Goal: Obtain resource: Download file/media

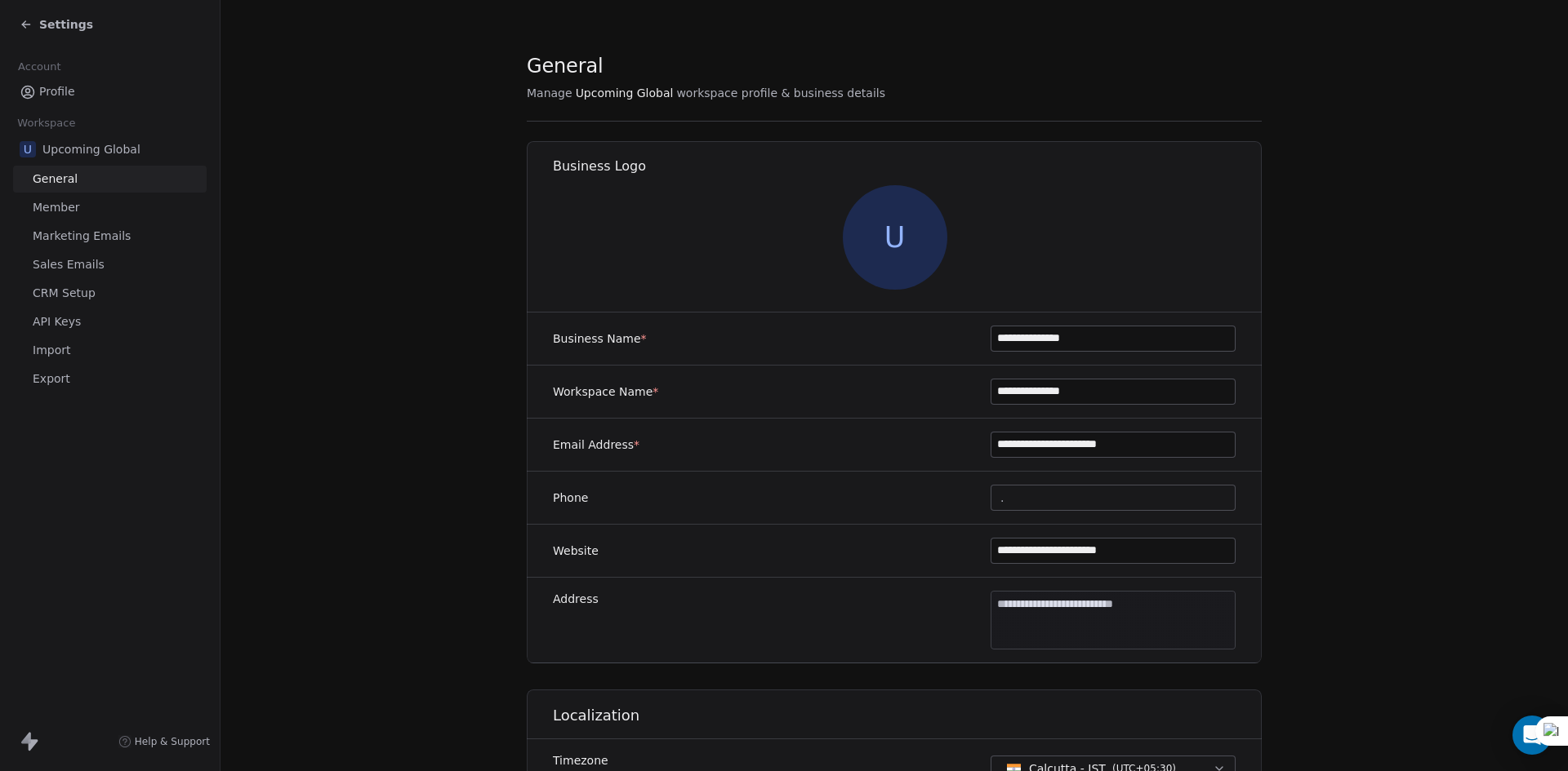
click at [69, 25] on span "Settings" at bounding box center [66, 25] width 54 height 16
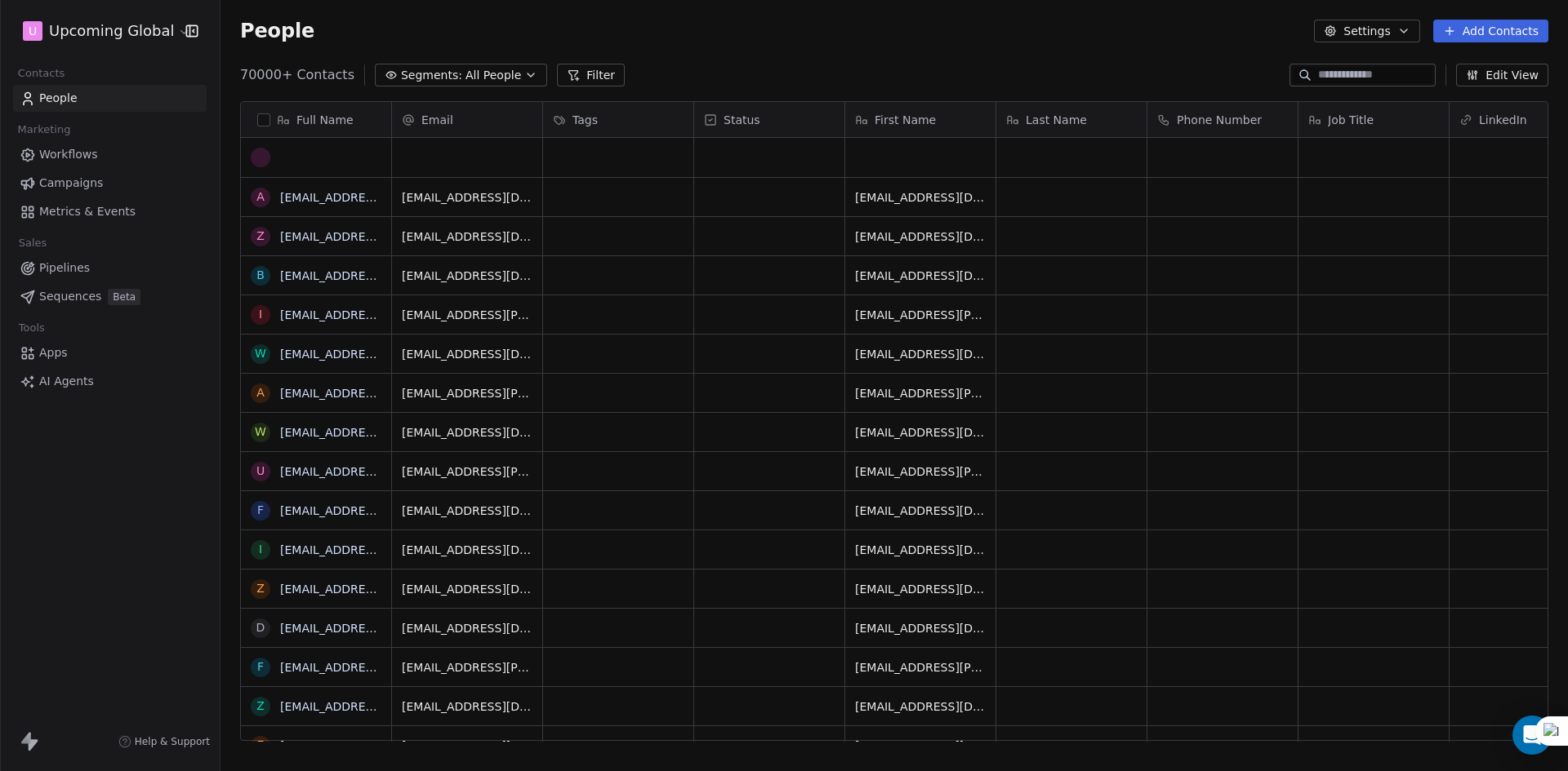
scroll to position [666, 1335]
click at [448, 74] on button "Segments: All People" at bounding box center [461, 75] width 172 height 23
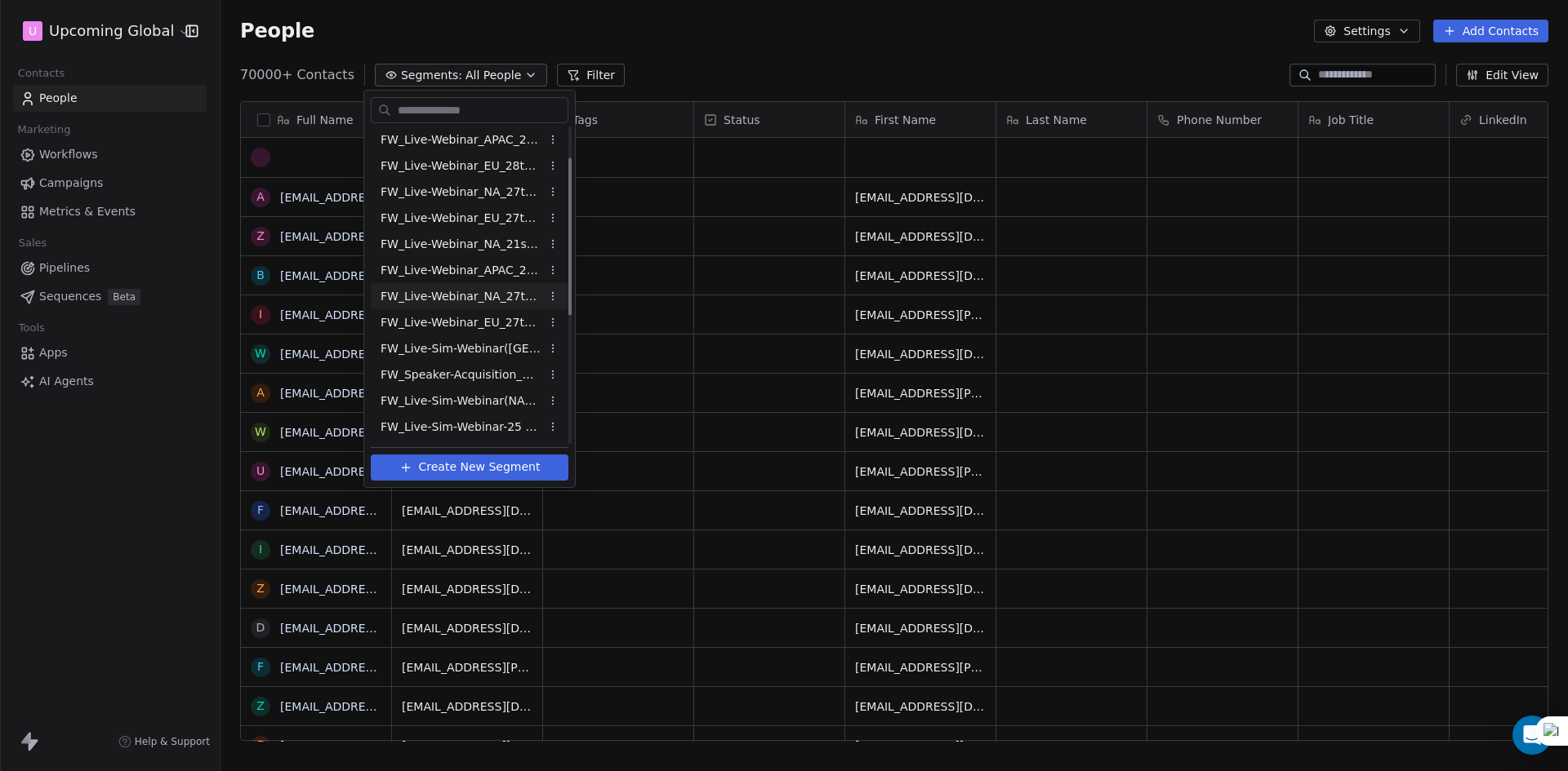
scroll to position [0, 0]
click at [726, 58] on html "U Upcoming Global Contacts People Marketing Workflows Campaigns Metrics & Event…" at bounding box center [784, 385] width 1568 height 771
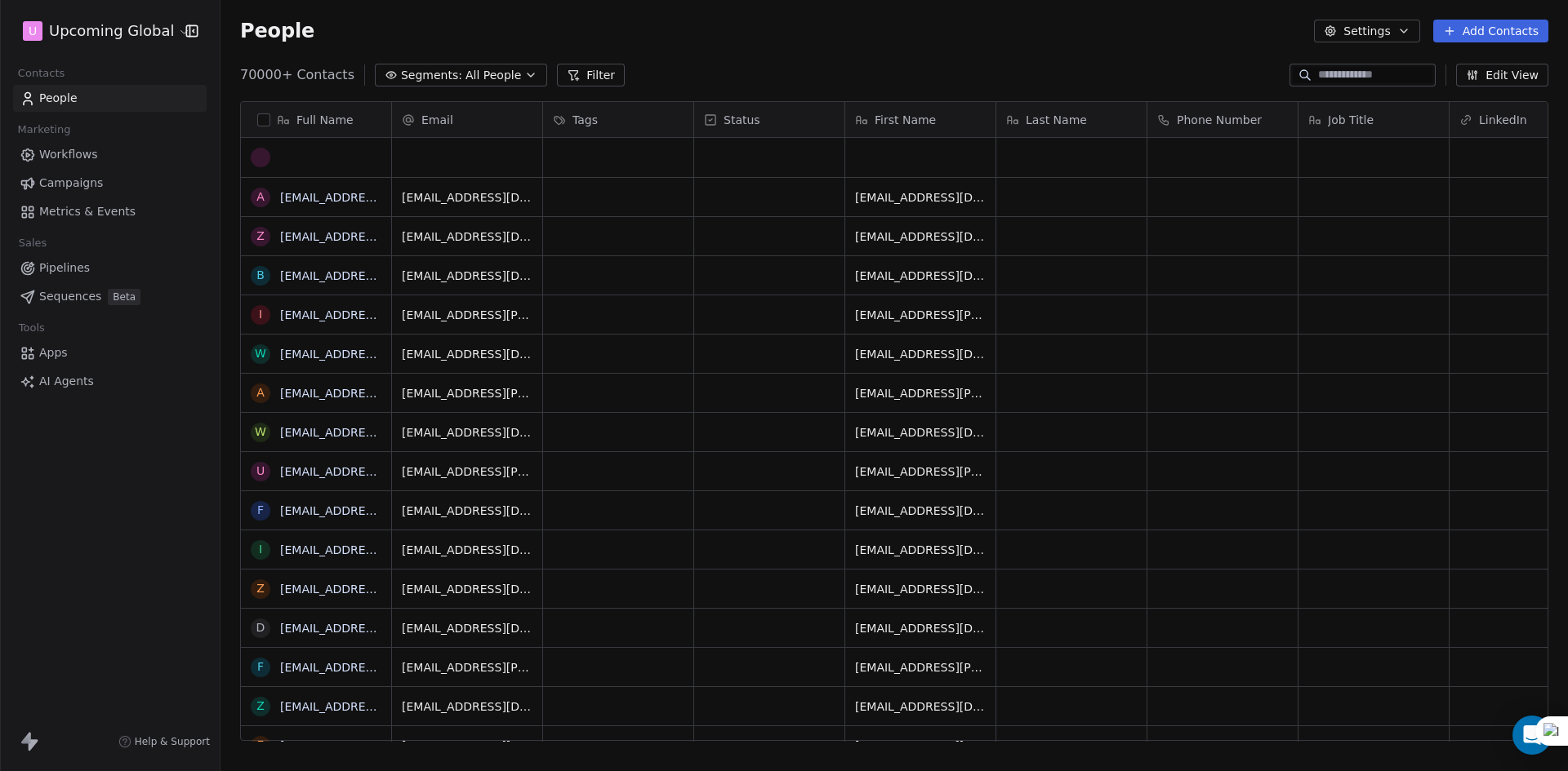
click at [578, 80] on button "Filter" at bounding box center [591, 75] width 67 height 23
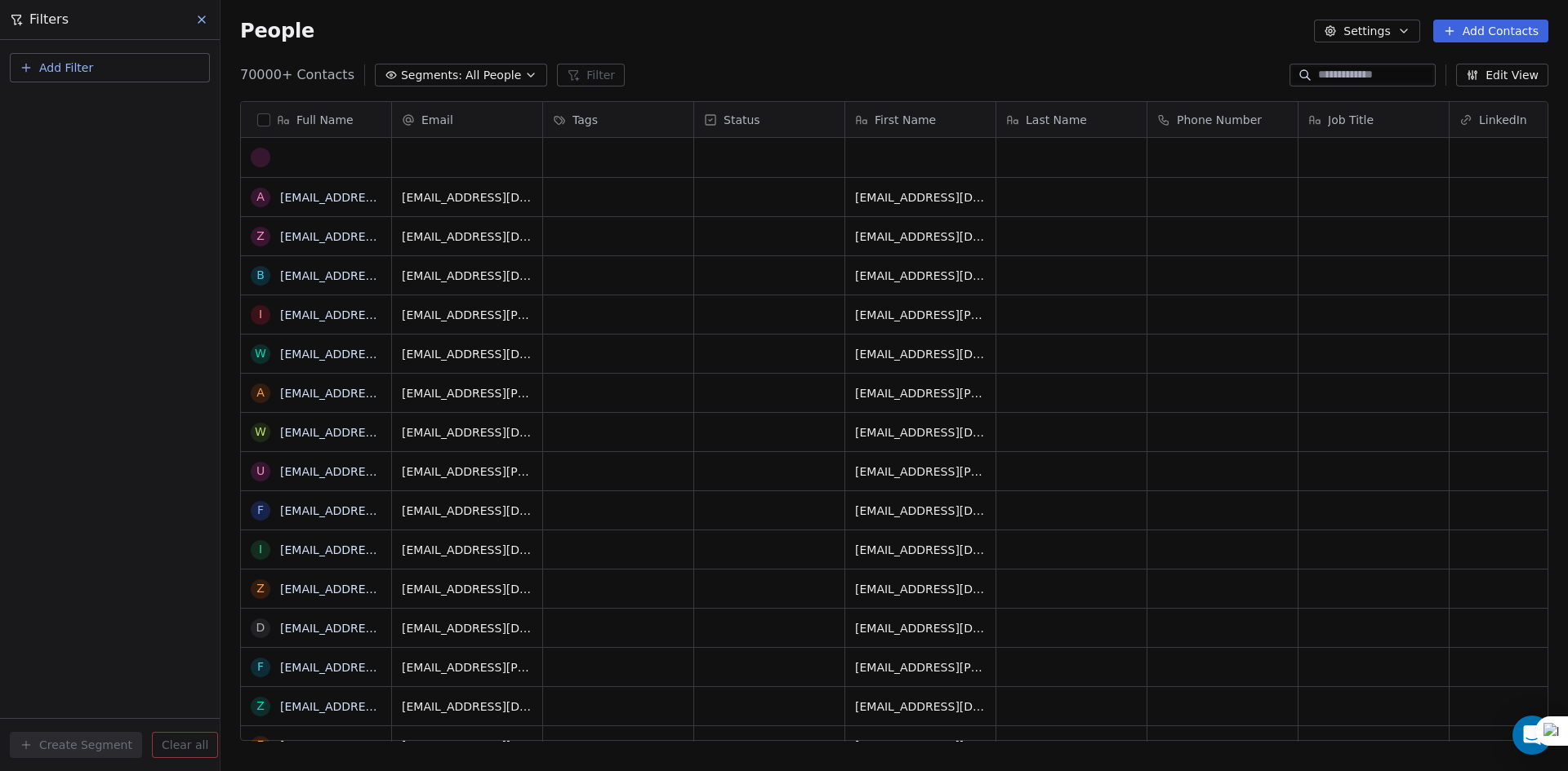
click at [117, 69] on button "Add Filter" at bounding box center [110, 67] width 200 height 29
click at [49, 107] on span "Contact properties" at bounding box center [80, 107] width 107 height 17
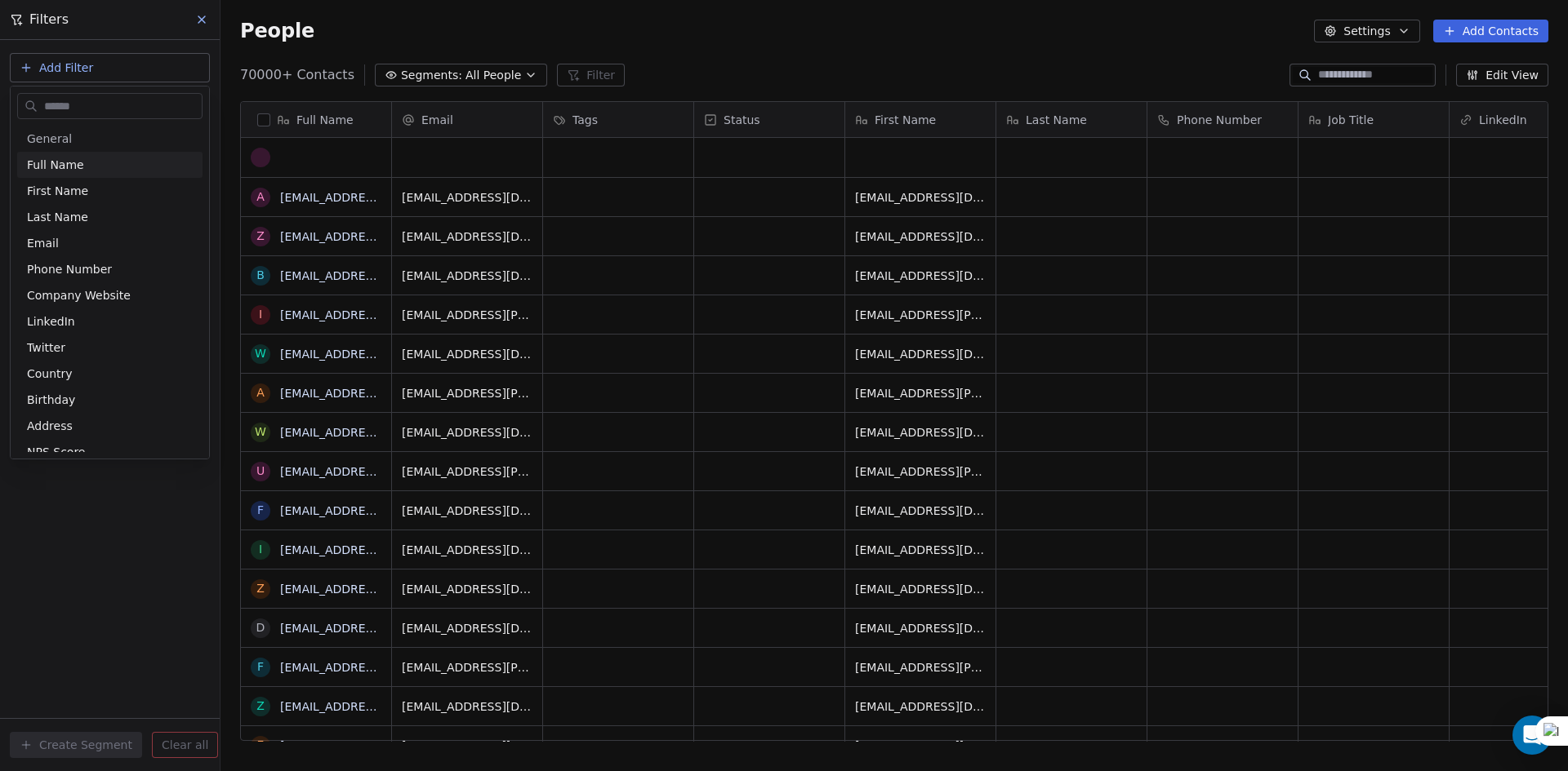
click at [62, 112] on input "text" at bounding box center [121, 107] width 161 height 24
type input "***"
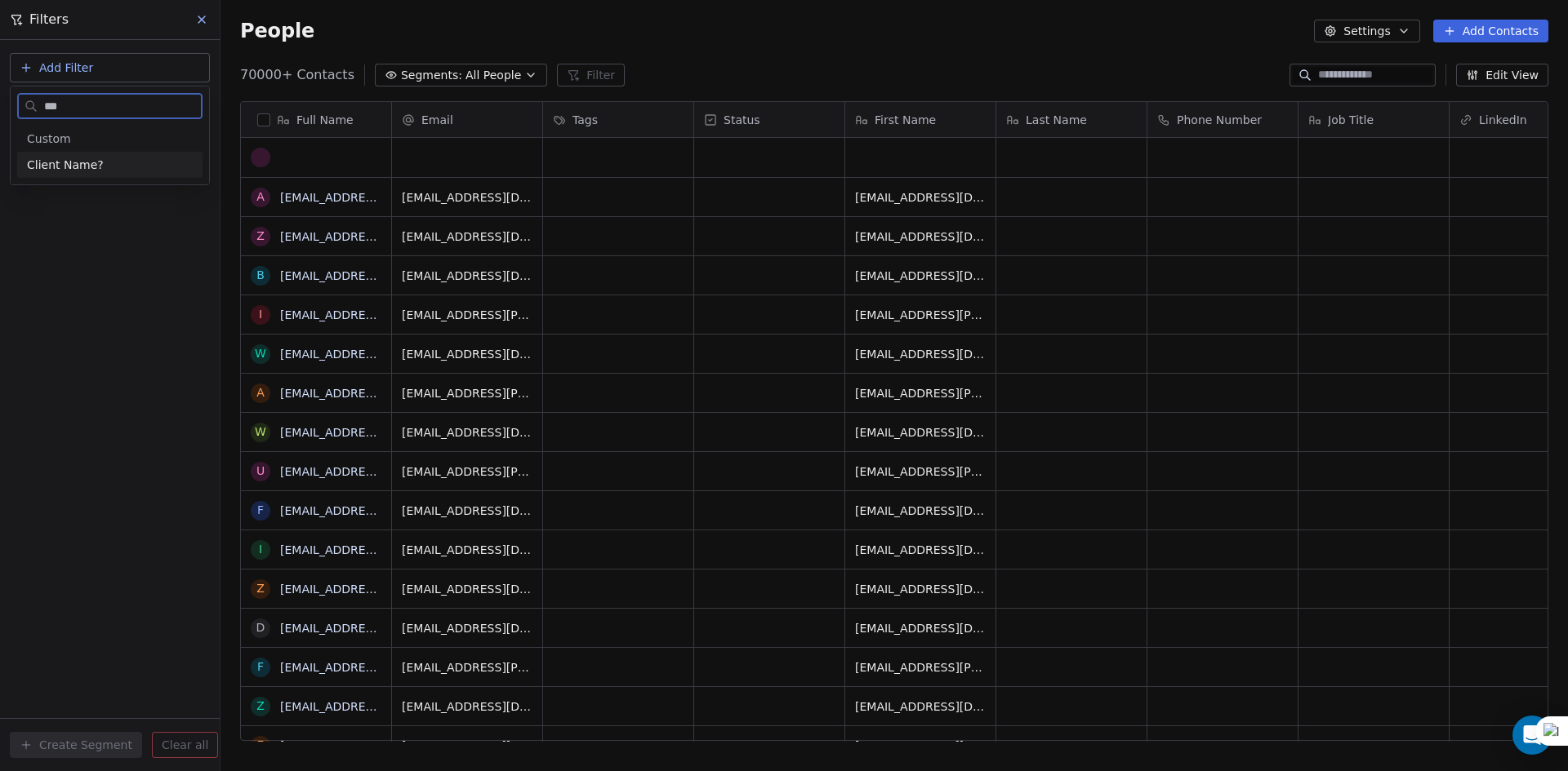
click at [73, 158] on span "Client Name?" at bounding box center [66, 165] width 76 height 16
click at [79, 138] on button "Is" at bounding box center [110, 134] width 186 height 26
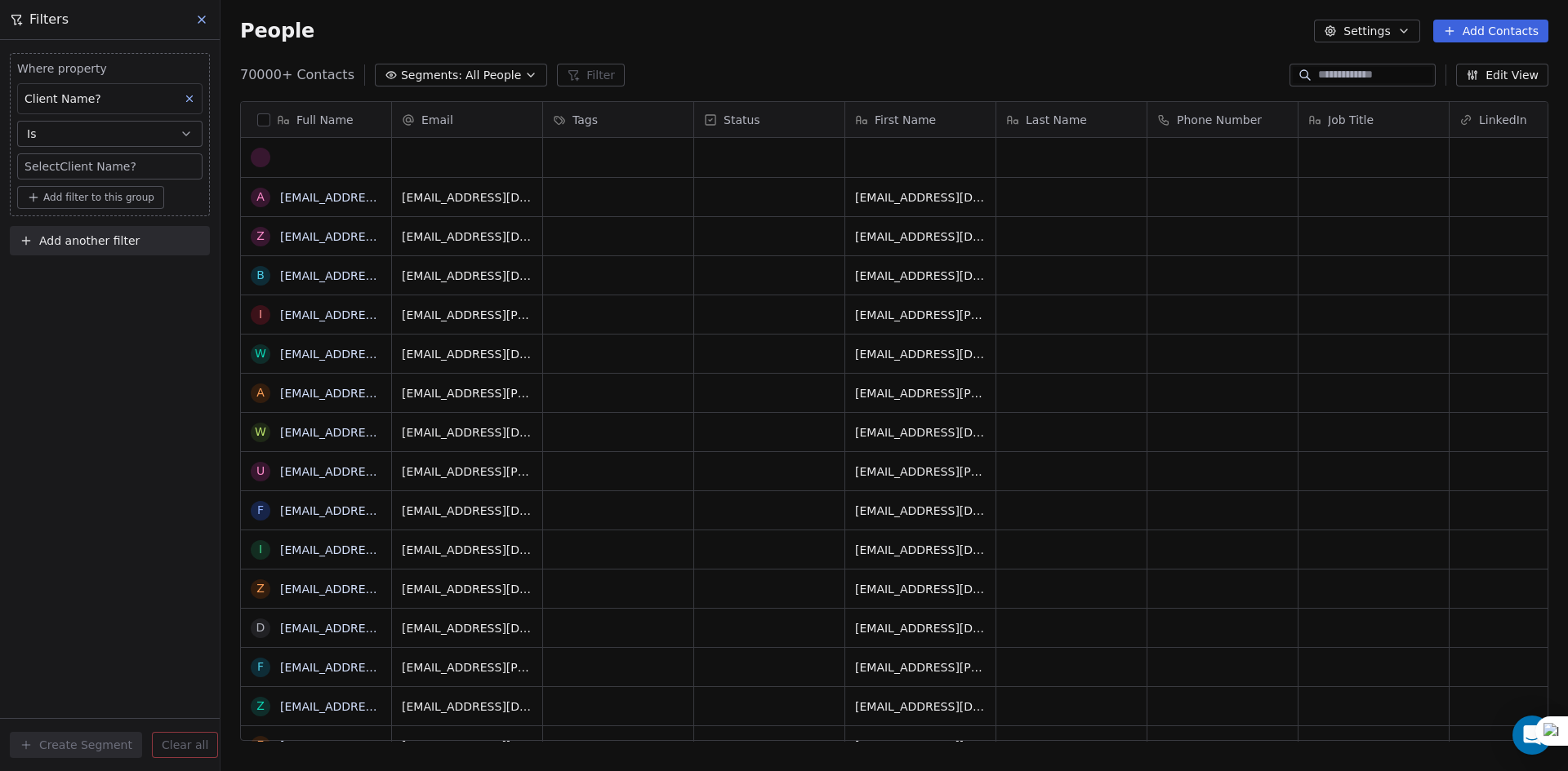
click at [87, 174] on body "U Upcoming Global Contacts People Marketing Workflows Campaigns Metrics & Event…" at bounding box center [784, 385] width 1568 height 771
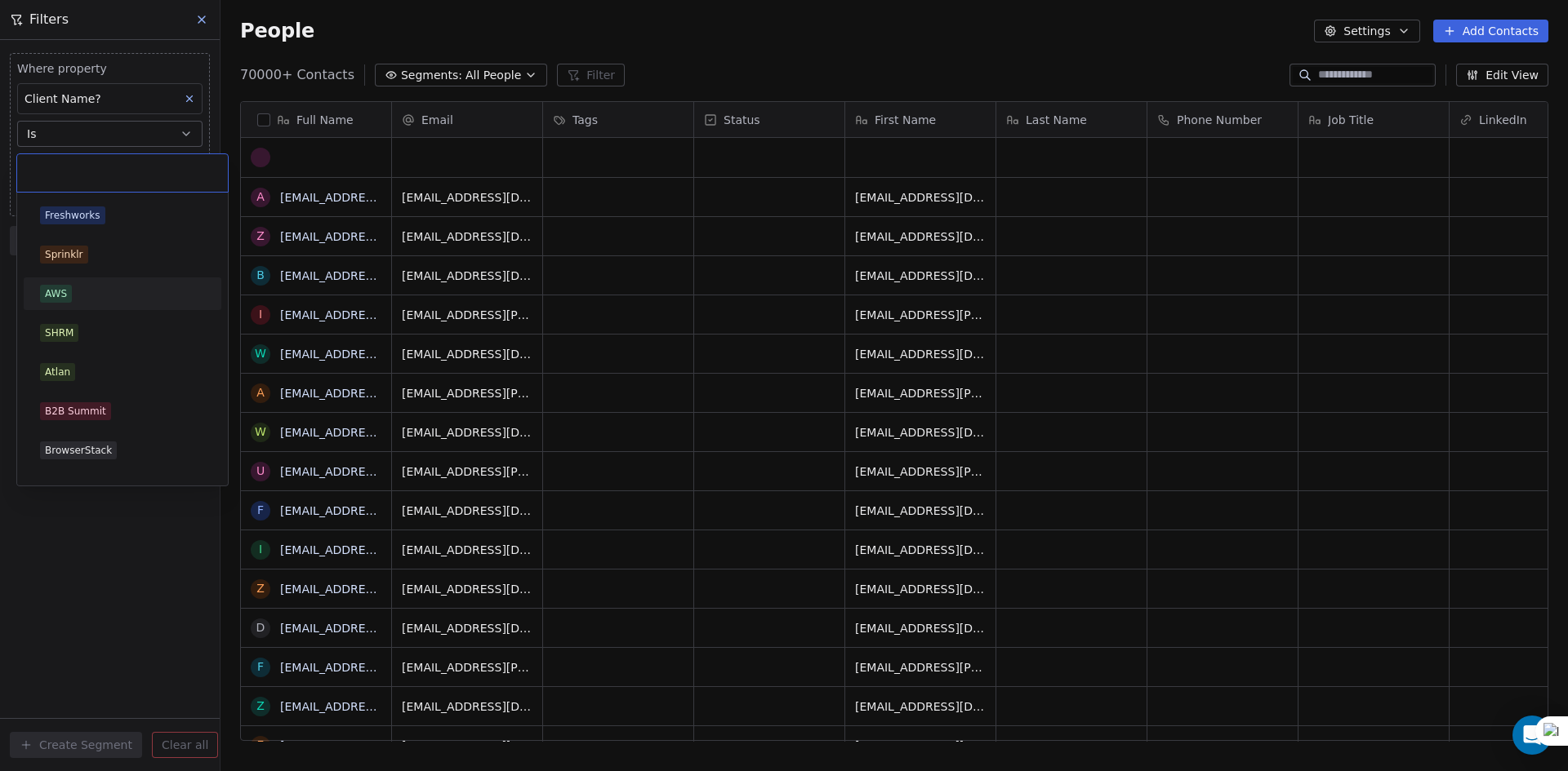
click at [86, 302] on div "AWS" at bounding box center [122, 294] width 165 height 18
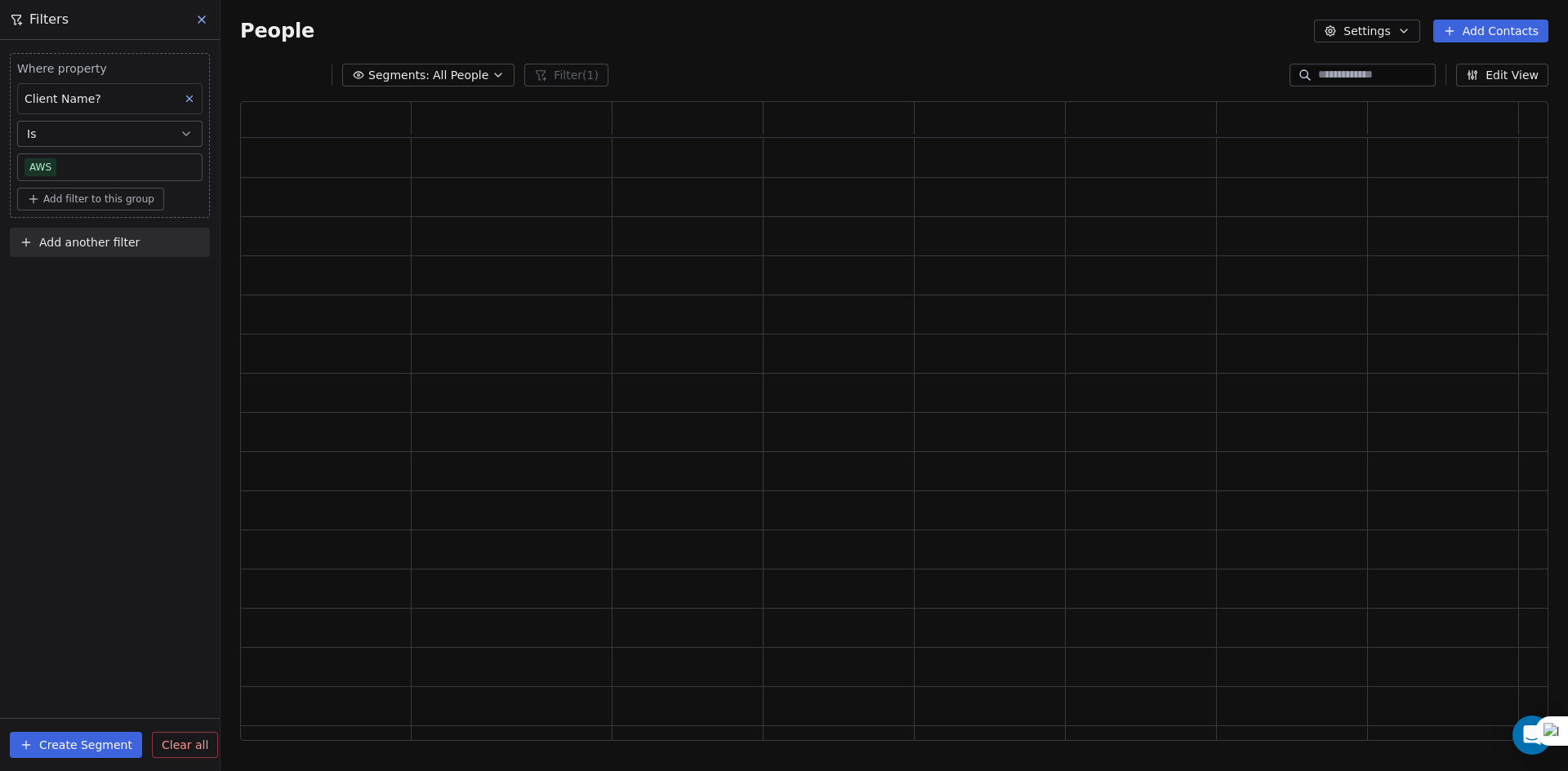
scroll to position [627, 1296]
click at [41, 326] on div "Where property Client Name? Is AWS Add filter to this group Add another filter …" at bounding box center [109, 406] width 219 height 732
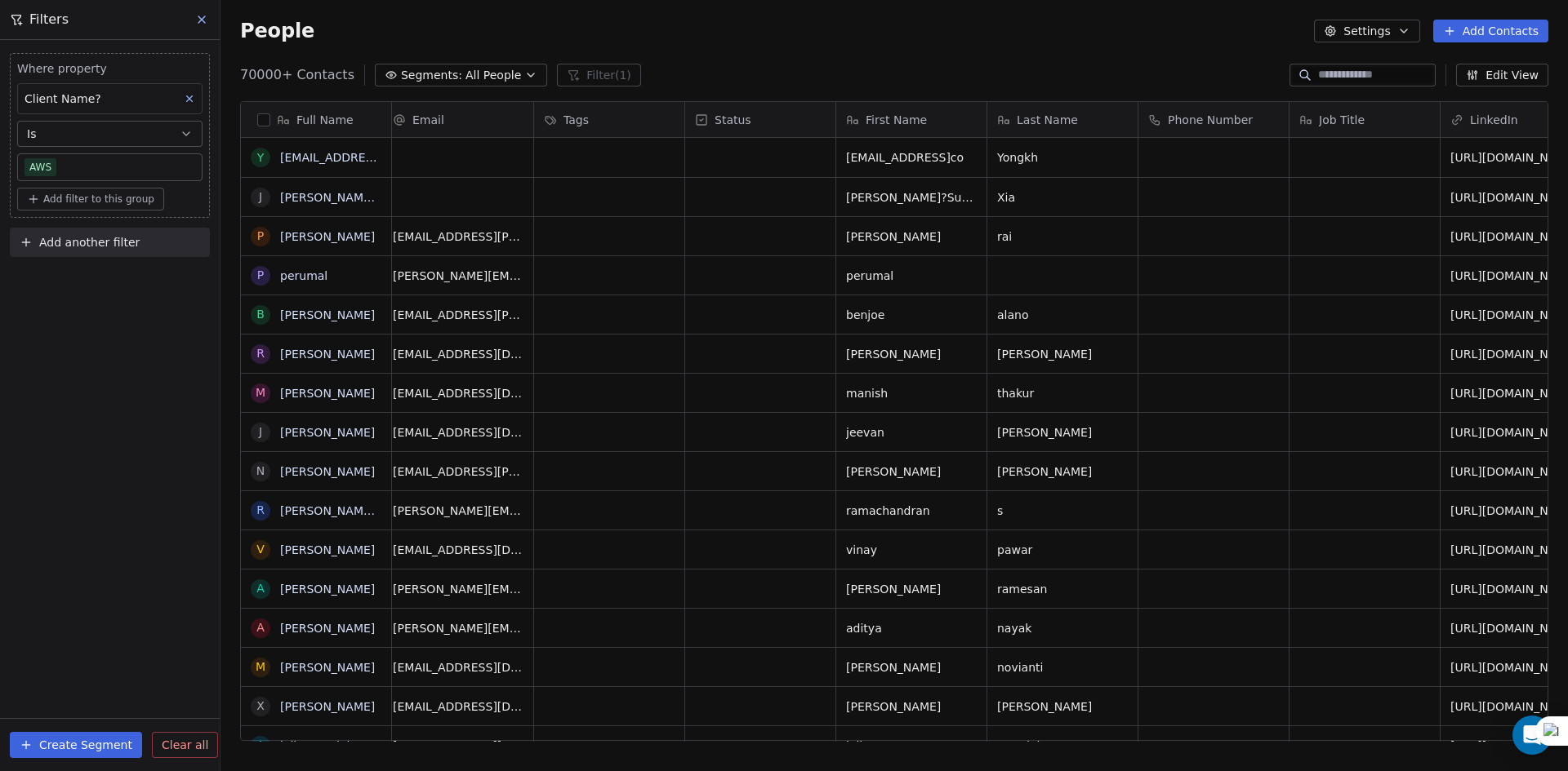
scroll to position [0, 0]
click at [263, 116] on button "button" at bounding box center [263, 120] width 13 height 13
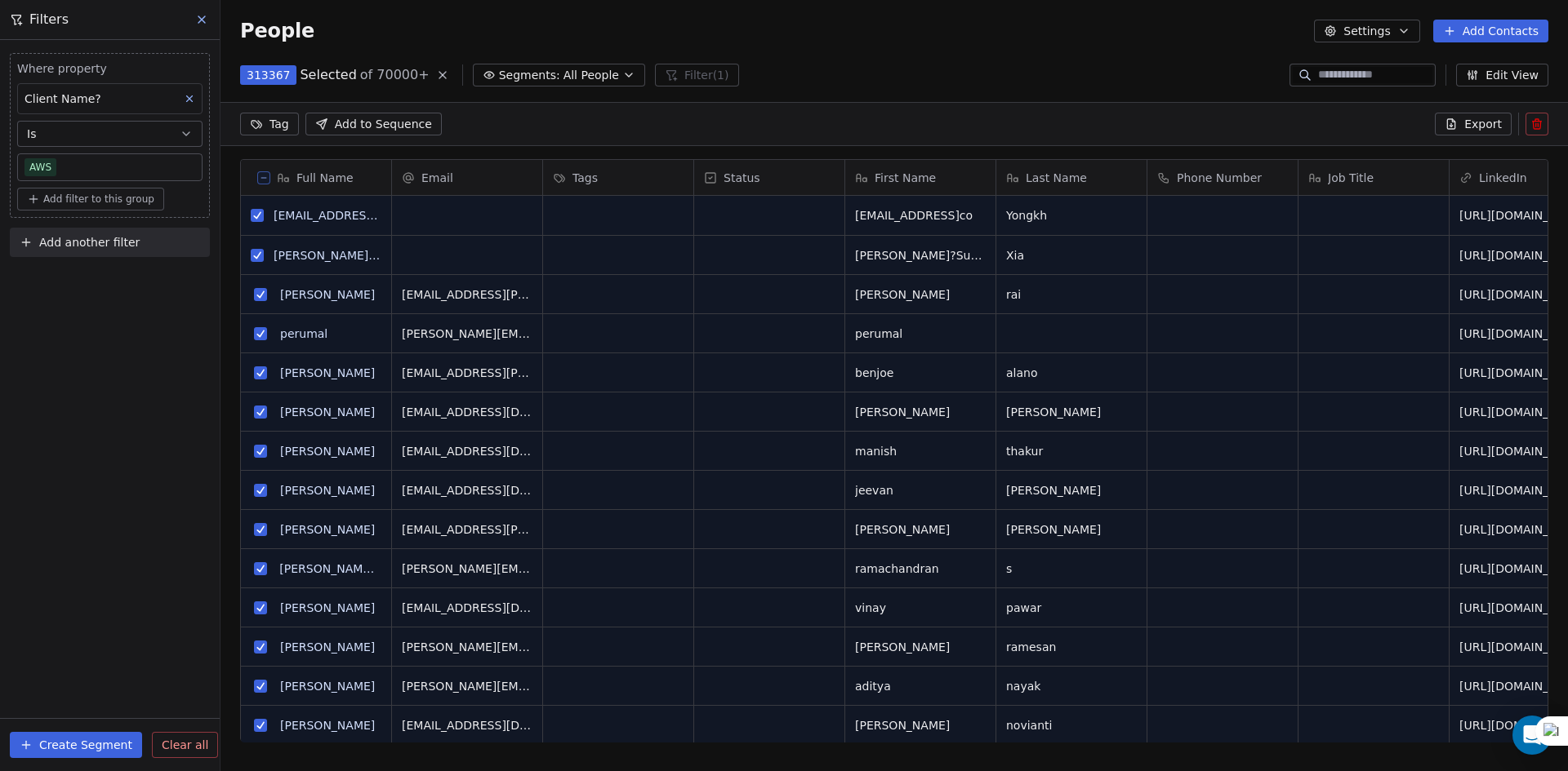
click at [49, 249] on span "Add another filter" at bounding box center [89, 242] width 100 height 17
click at [66, 279] on span "Contact properties" at bounding box center [80, 281] width 107 height 17
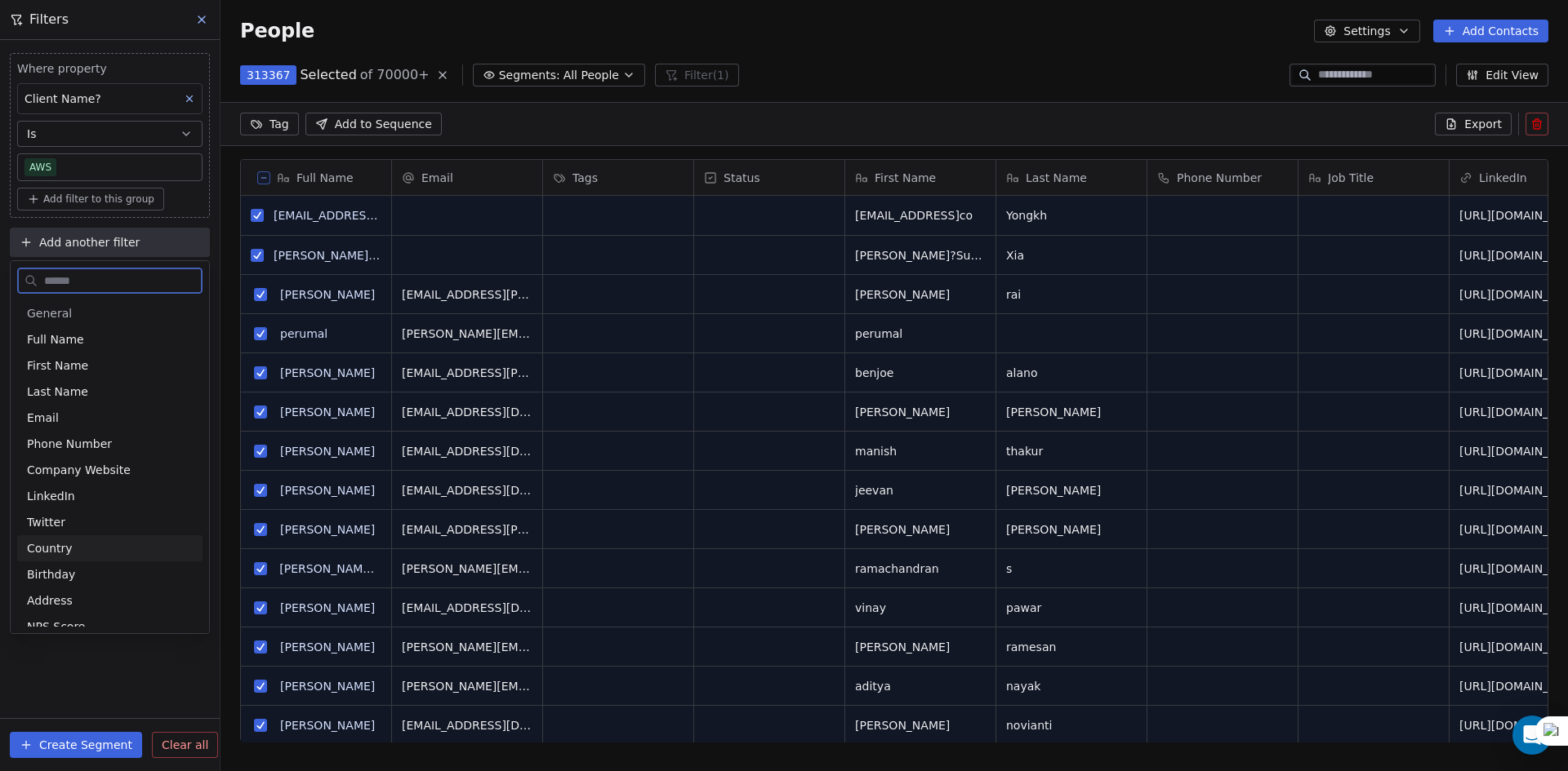
click at [107, 542] on div "Country" at bounding box center [110, 549] width 166 height 16
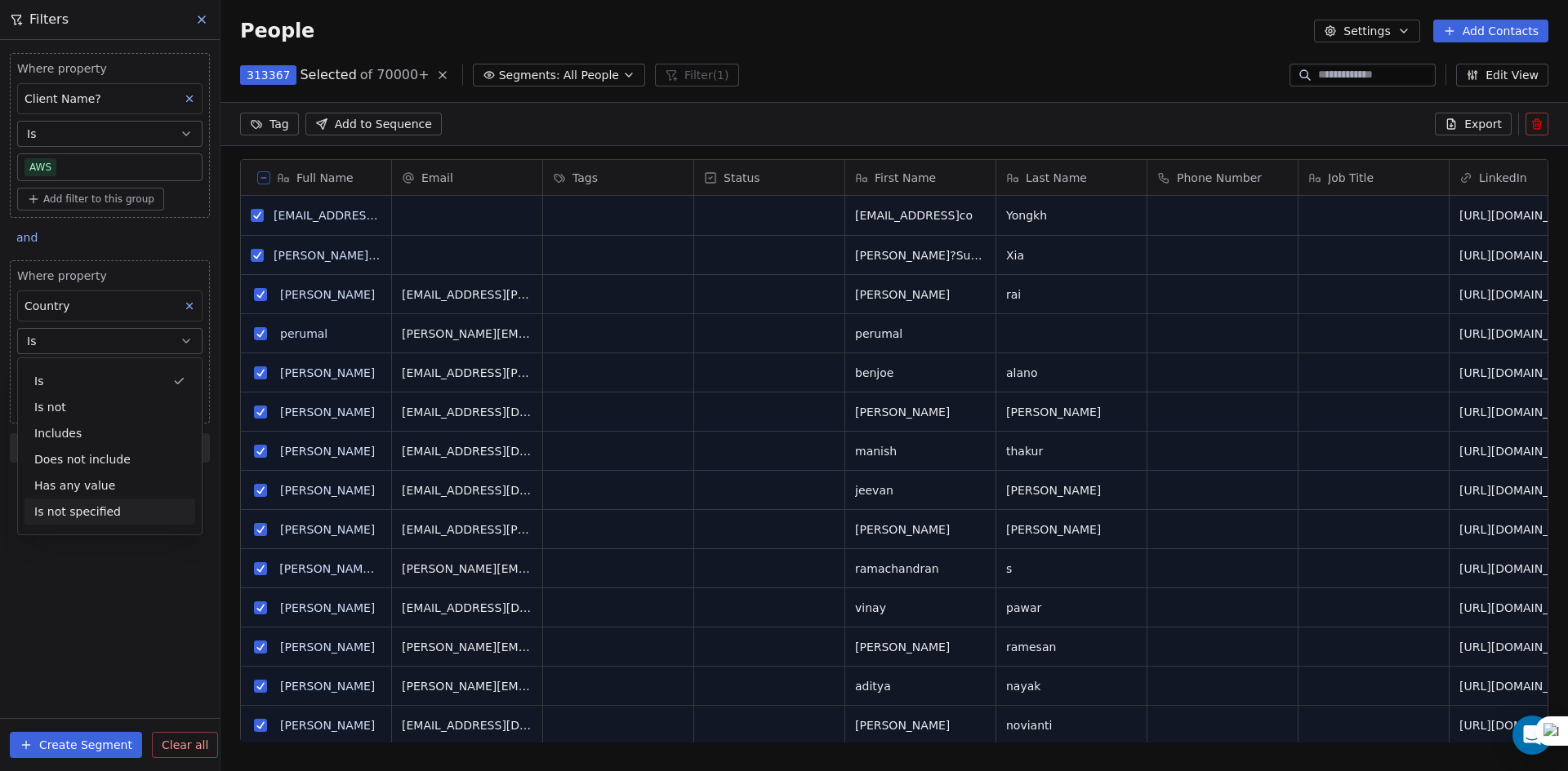
drag, startPoint x: 115, startPoint y: 455, endPoint x: 113, endPoint y: 509, distance: 54.0
click at [113, 509] on div "Is Is not Includes Does not include Has any value Is not specified" at bounding box center [109, 446] width 170 height 157
click at [113, 509] on div "Is not specified" at bounding box center [109, 512] width 170 height 26
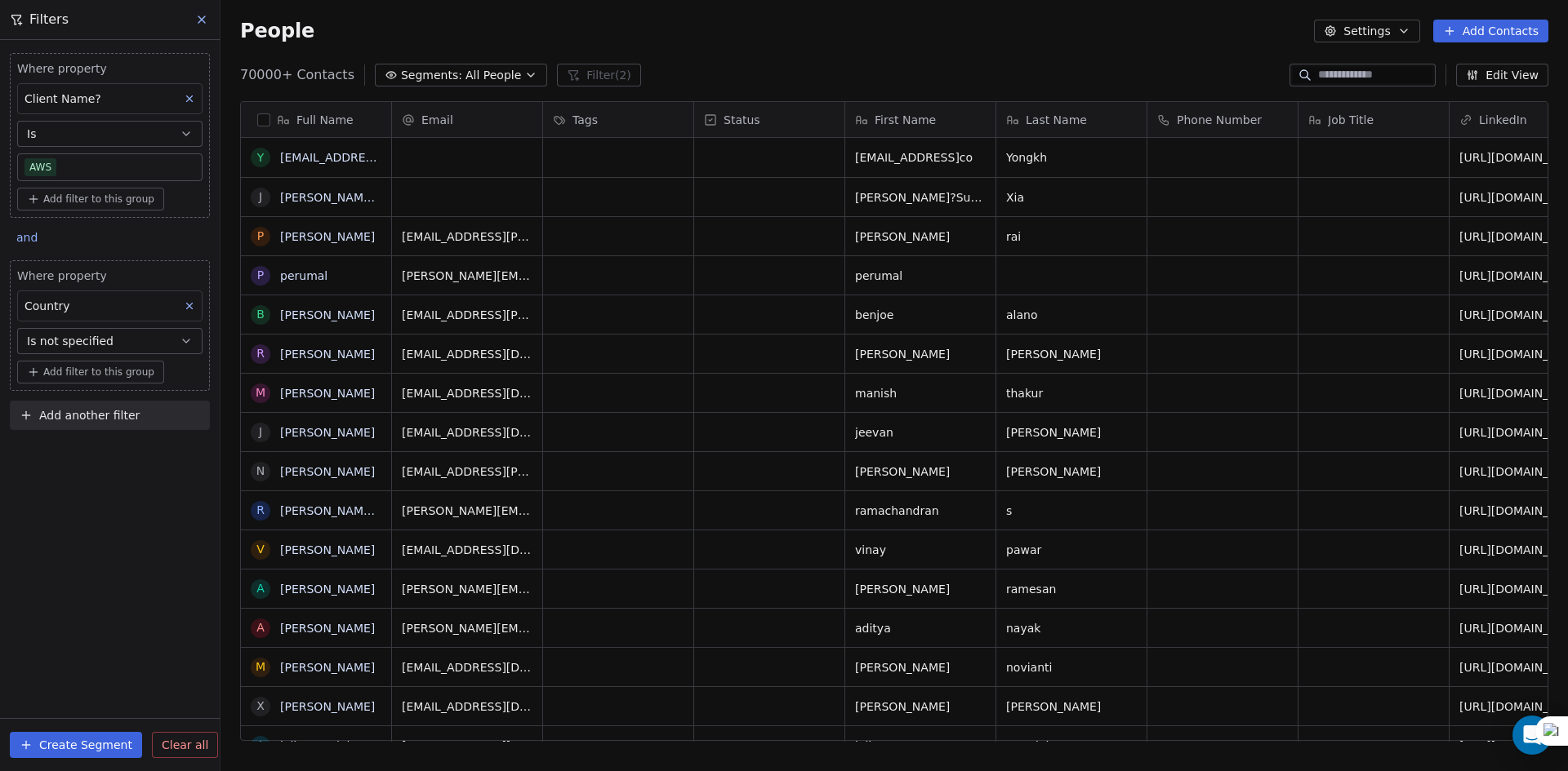
scroll to position [666, 1335]
click at [258, 115] on button "button" at bounding box center [263, 120] width 13 height 13
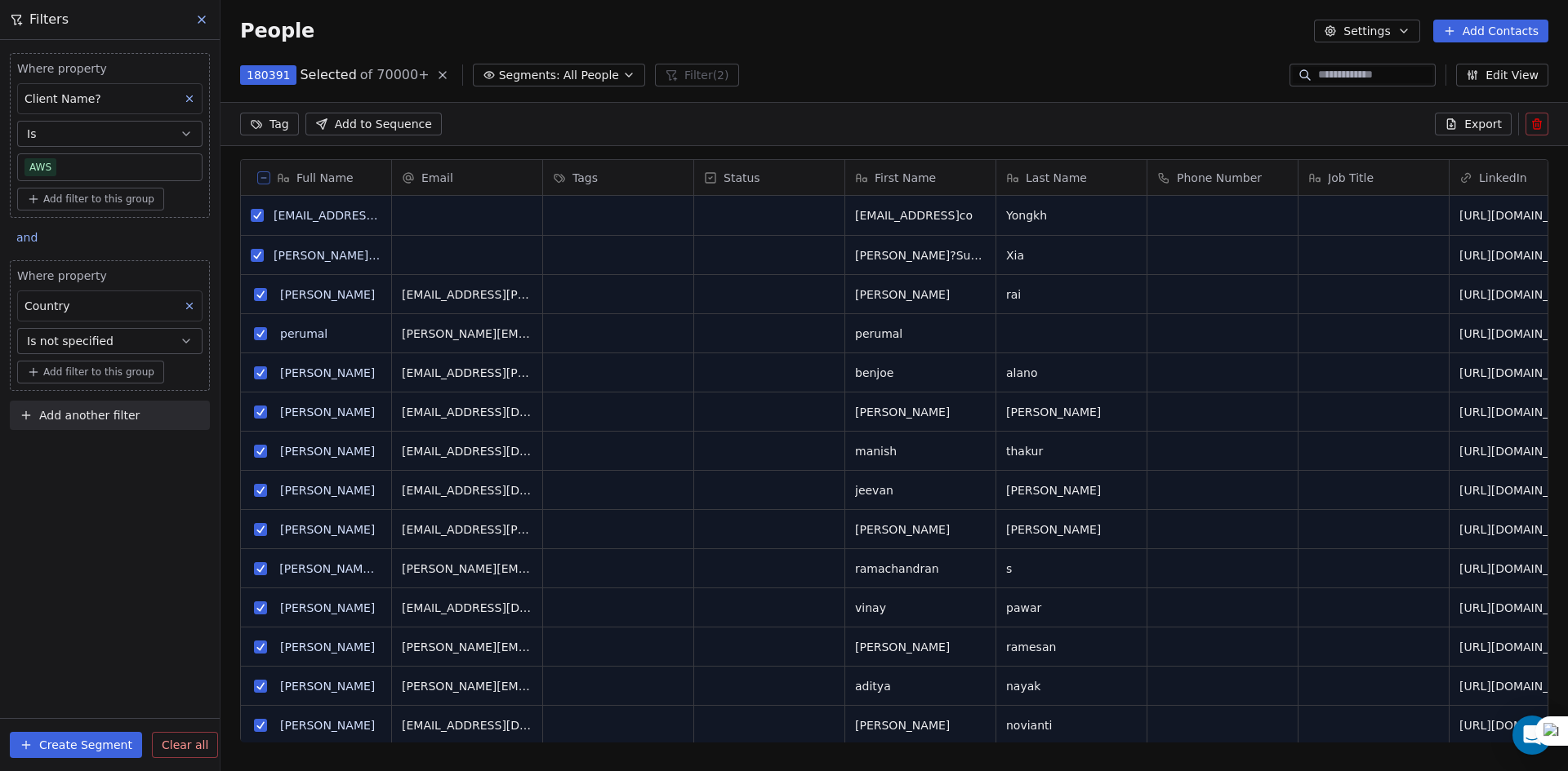
scroll to position [609, 1335]
drag, startPoint x: 636, startPoint y: 743, endPoint x: 831, endPoint y: 743, distance: 195.0
click at [831, 743] on div "Full Name Y [EMAIL_ADDRESS]co [PERSON_NAME]?[PERSON_NAME]) Xia p [PERSON_NAME] …" at bounding box center [894, 457] width 1348 height 622
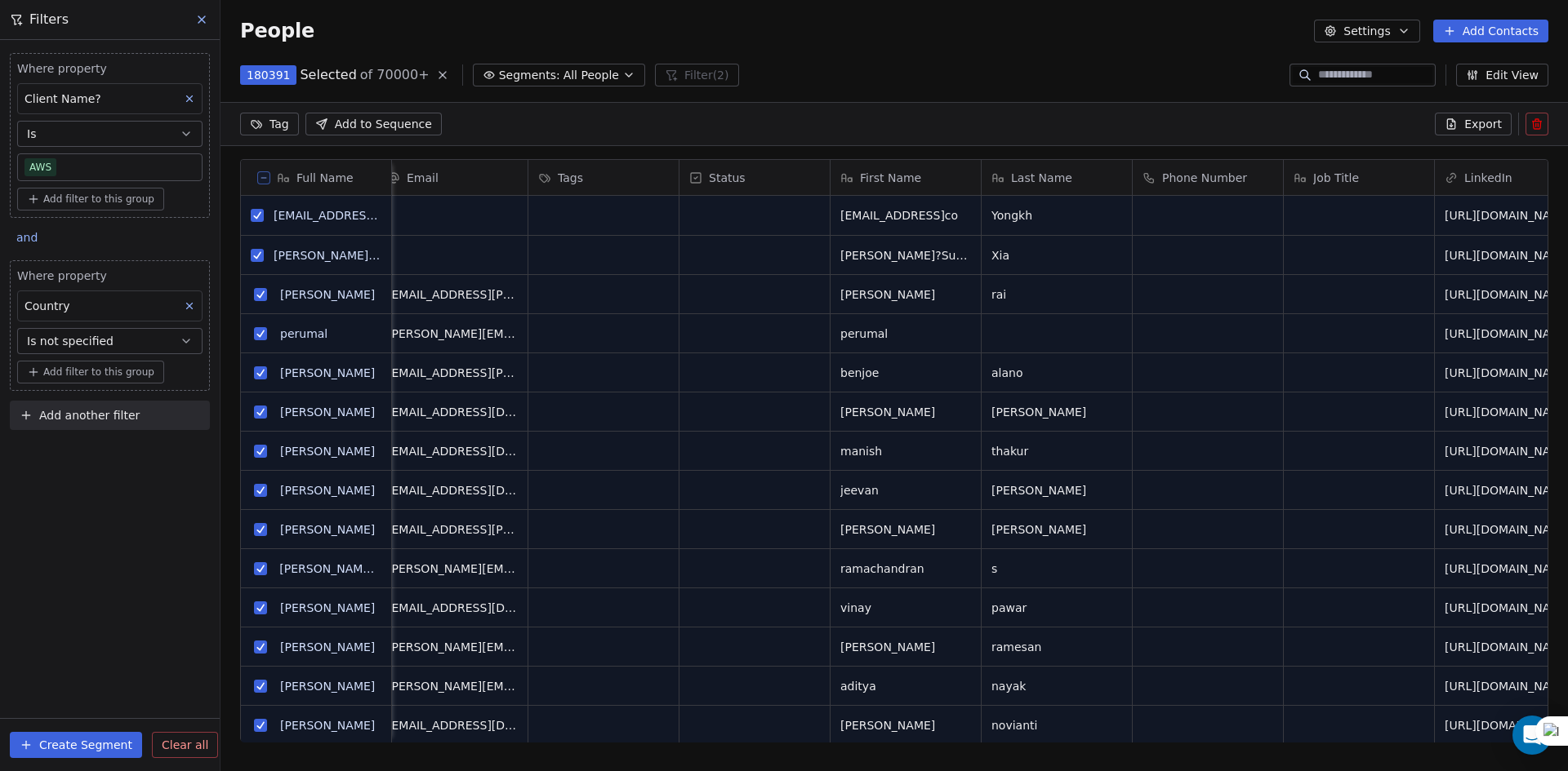
scroll to position [0, 0]
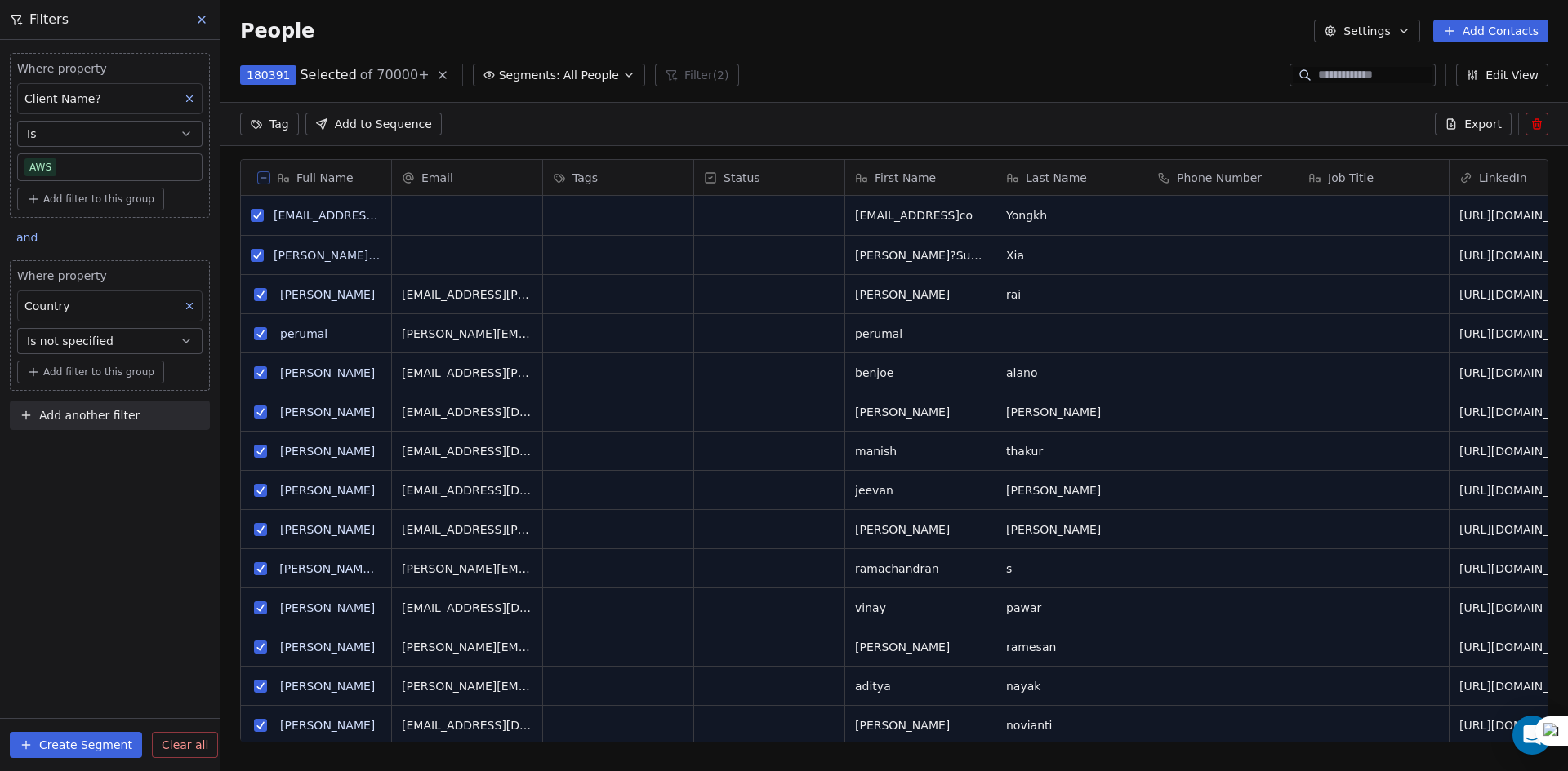
click at [107, 407] on span "Add another filter" at bounding box center [89, 415] width 100 height 17
click at [100, 449] on span "Contact properties" at bounding box center [80, 454] width 107 height 17
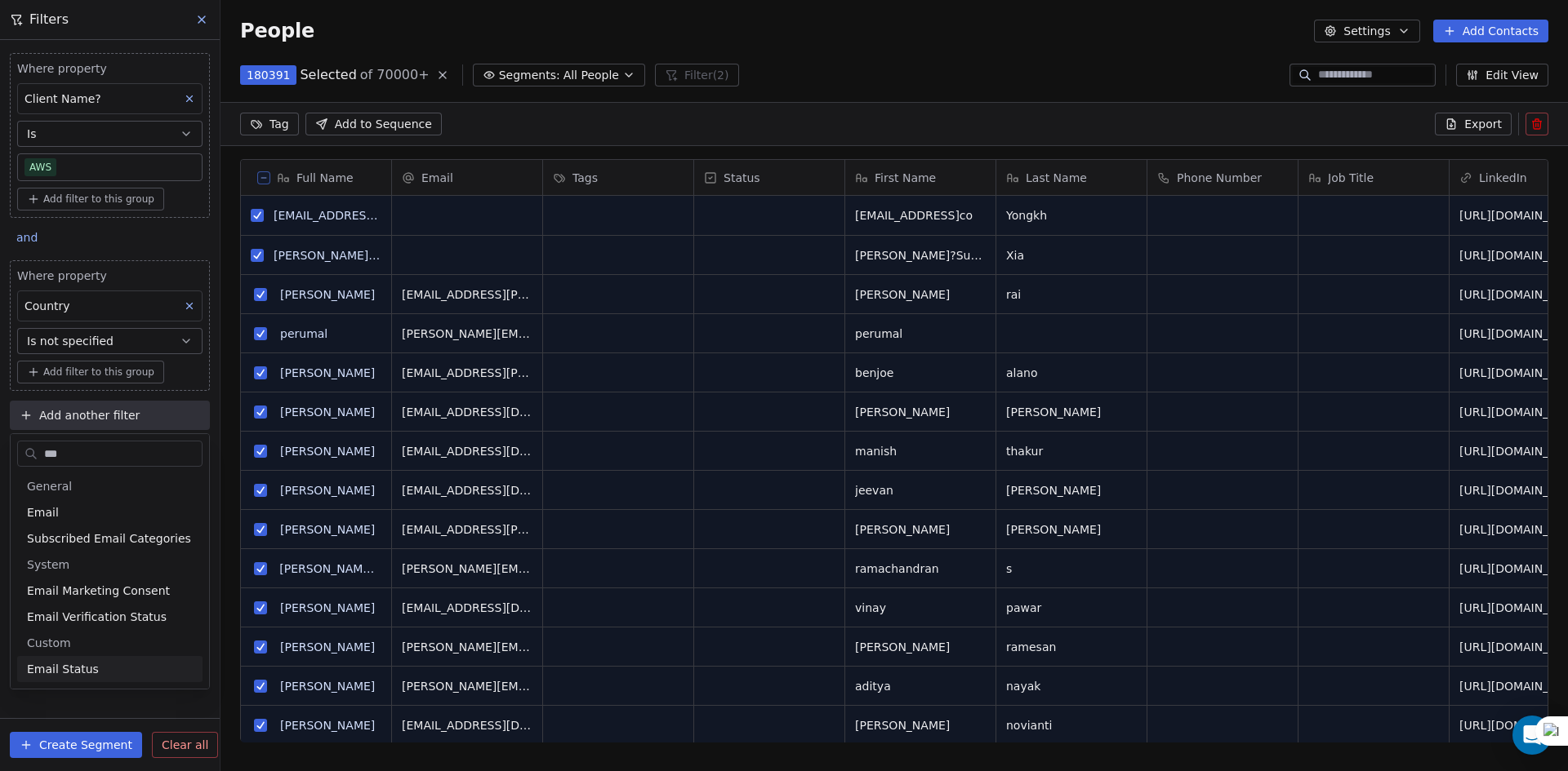
type input "***"
click at [148, 669] on div "Email Status" at bounding box center [110, 669] width 166 height 16
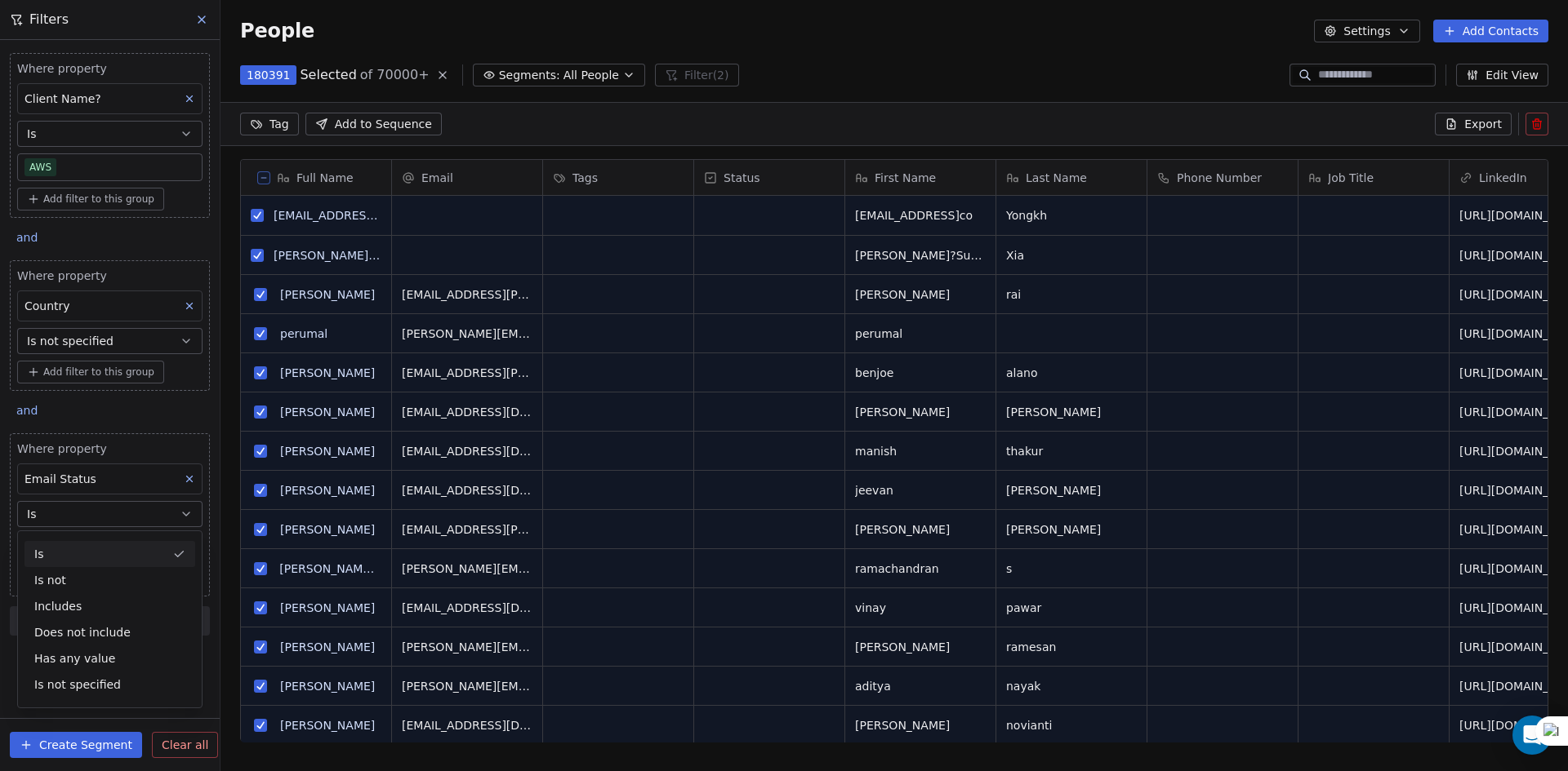
click at [157, 504] on button "Is" at bounding box center [110, 514] width 186 height 26
click at [132, 545] on body "U Upcoming Global Contacts People Marketing Workflows Campaigns Metrics & Event…" at bounding box center [784, 385] width 1568 height 771
click at [102, 629] on div "safe" at bounding box center [122, 635] width 165 height 18
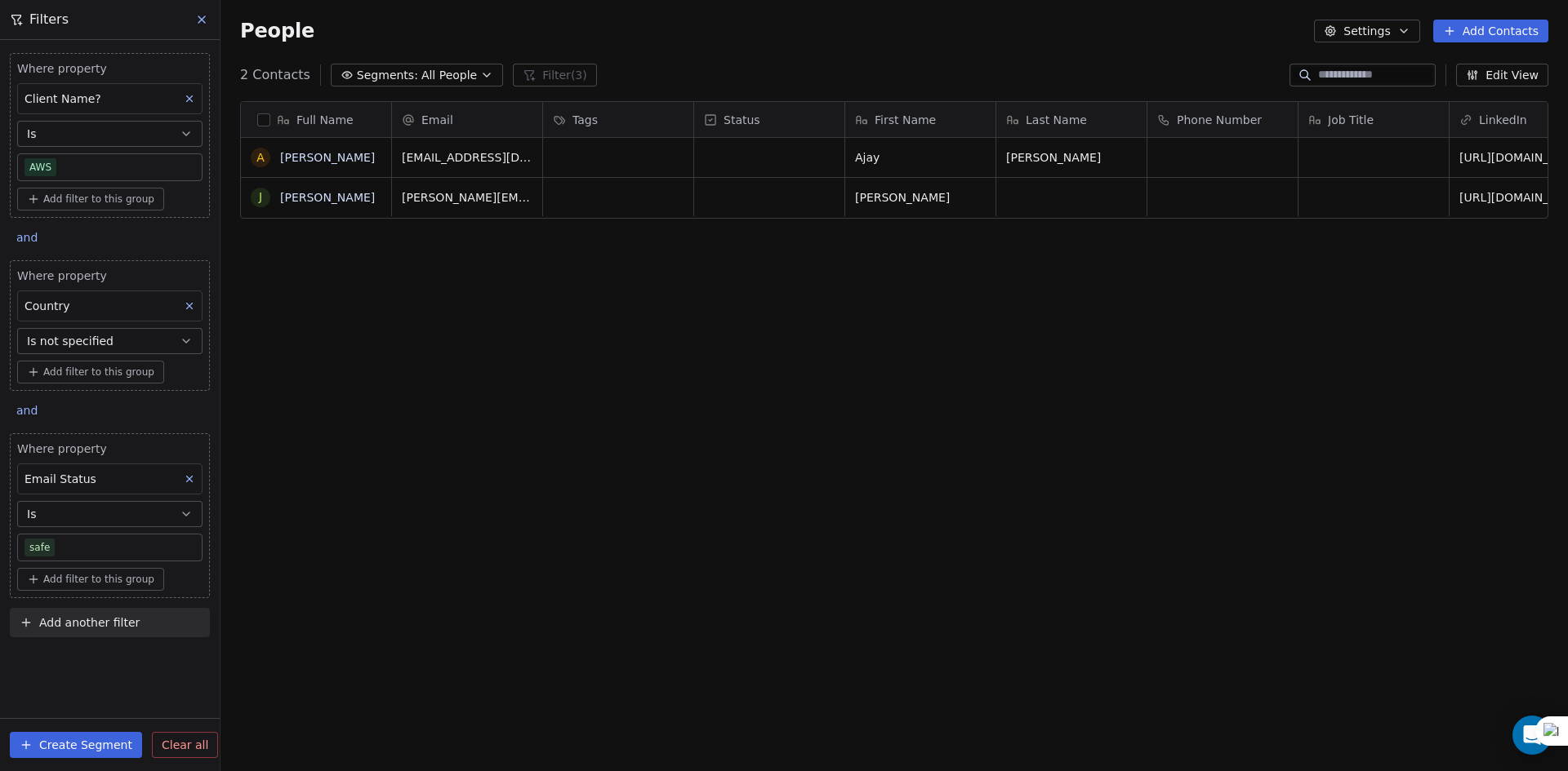
scroll to position [666, 1335]
drag, startPoint x: 198, startPoint y: 475, endPoint x: 91, endPoint y: 462, distance: 107.8
click at [91, 462] on div "Where property Email Status Is safe" at bounding box center [110, 501] width 186 height 121
click at [81, 473] on span "Email Status" at bounding box center [60, 479] width 72 height 13
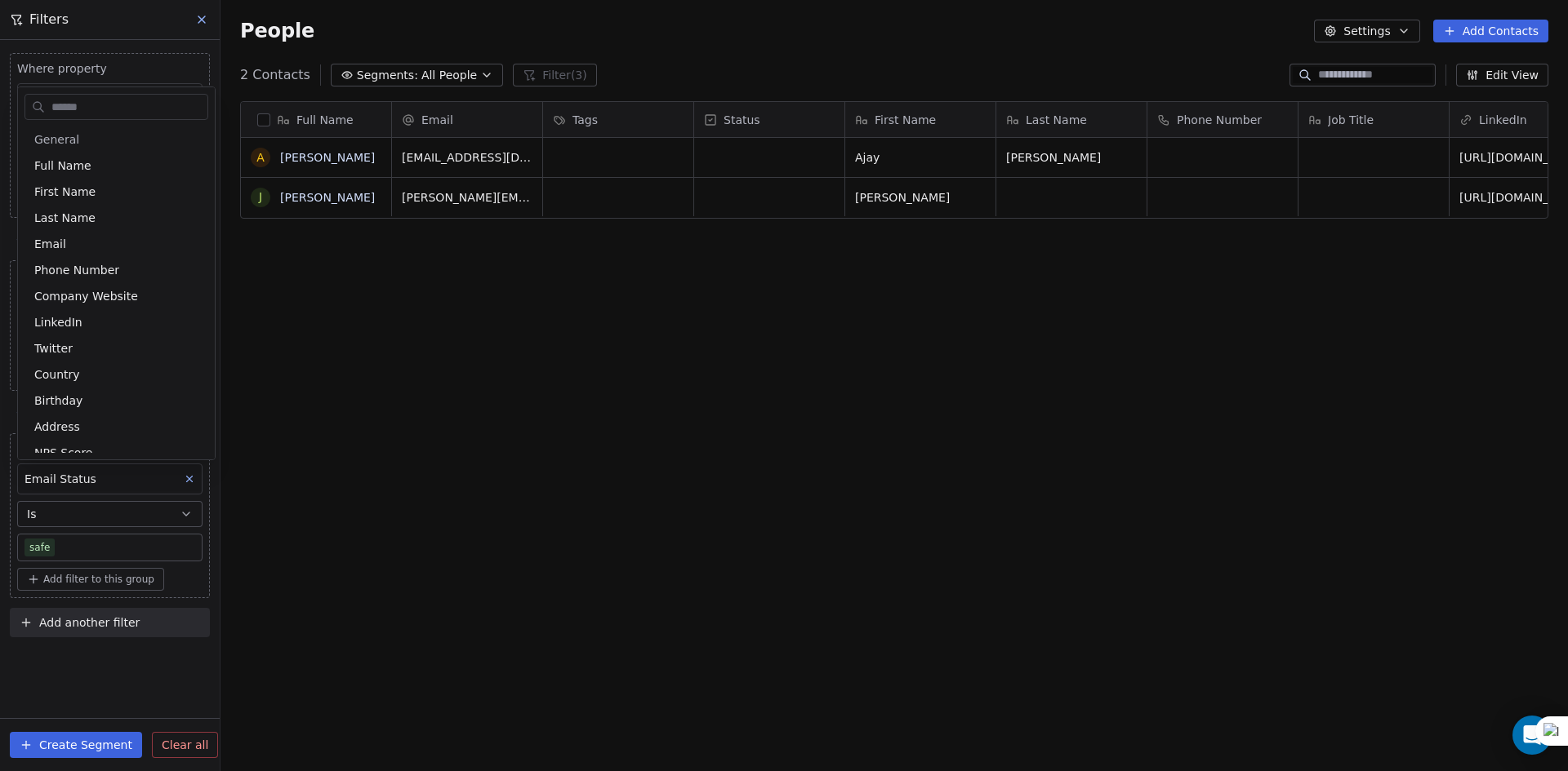
scroll to position [591, 0]
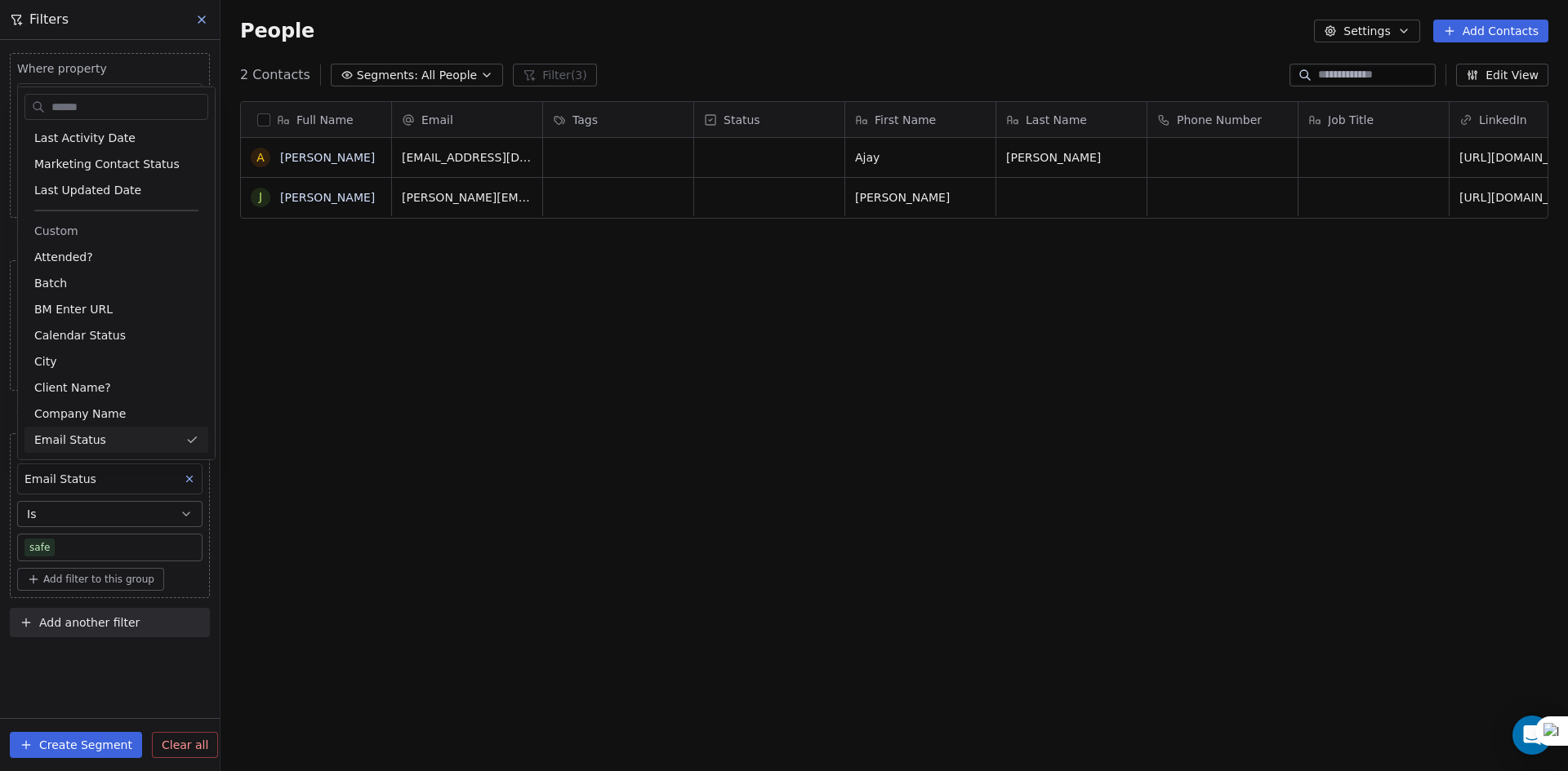
click at [157, 533] on html "U Upcoming Global Contacts People Marketing Workflows Campaigns Metrics & Event…" at bounding box center [784, 385] width 1568 height 771
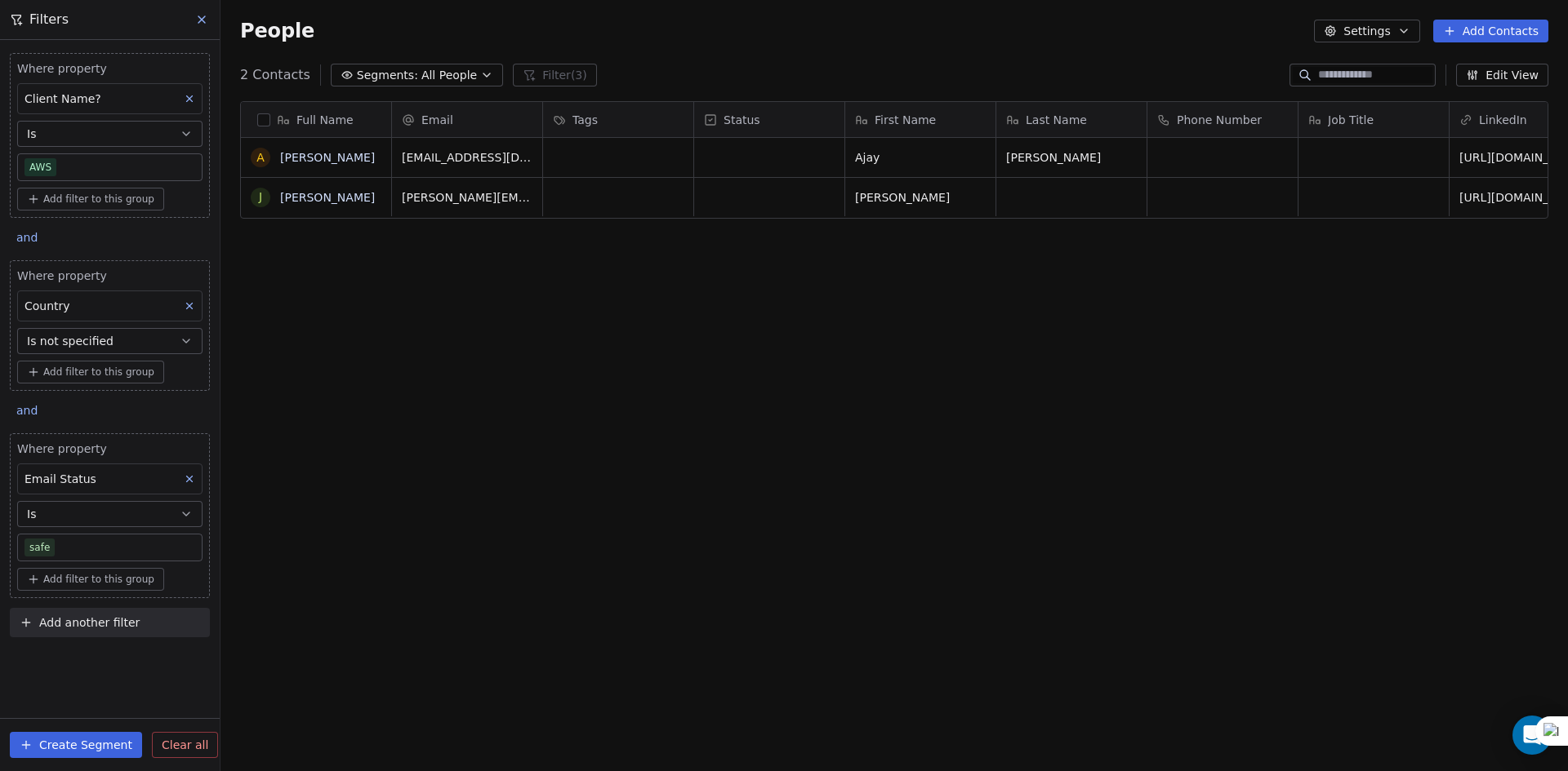
drag, startPoint x: 186, startPoint y: 479, endPoint x: 117, endPoint y: 547, distance: 96.9
click at [186, 480] on icon at bounding box center [189, 479] width 12 height 12
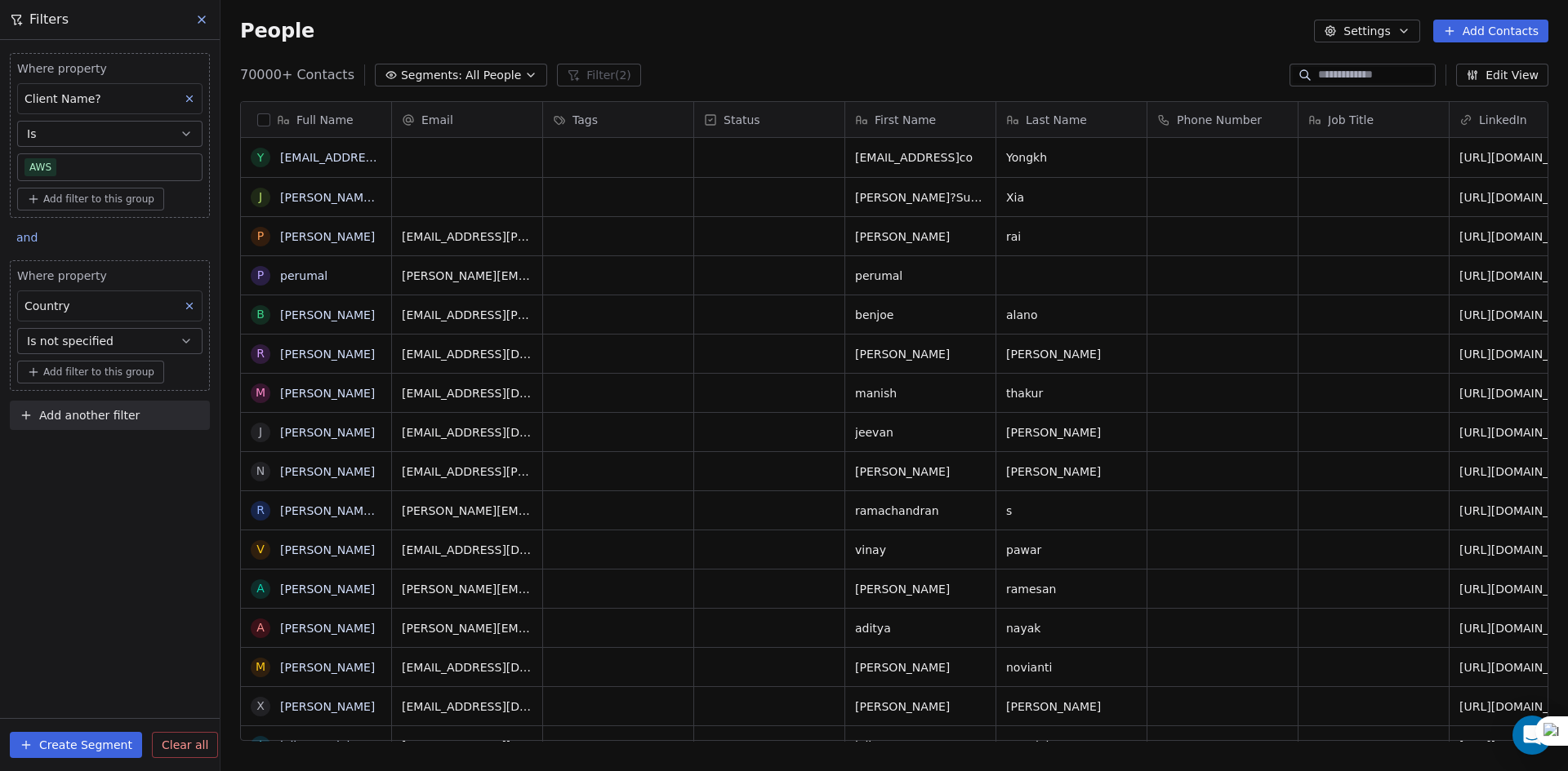
click at [86, 391] on div "Where property Client Name? Is AWS Add filter to this group and Where property …" at bounding box center [109, 238] width 219 height 397
click at [77, 423] on span "Add another filter" at bounding box center [89, 415] width 100 height 17
click at [83, 448] on span "Contact properties" at bounding box center [80, 454] width 107 height 17
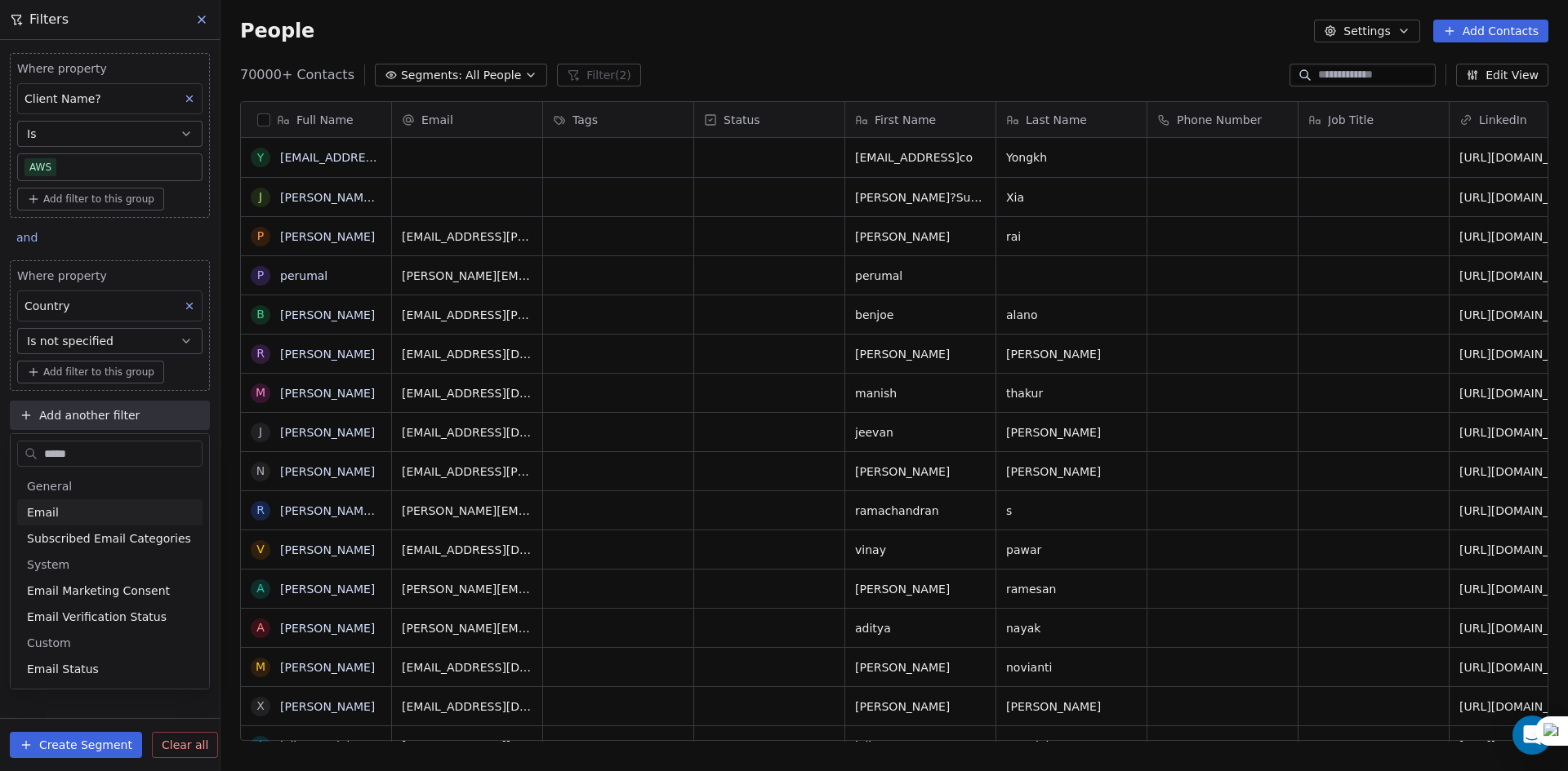
type input "*****"
click at [80, 503] on div "Email" at bounding box center [110, 512] width 186 height 26
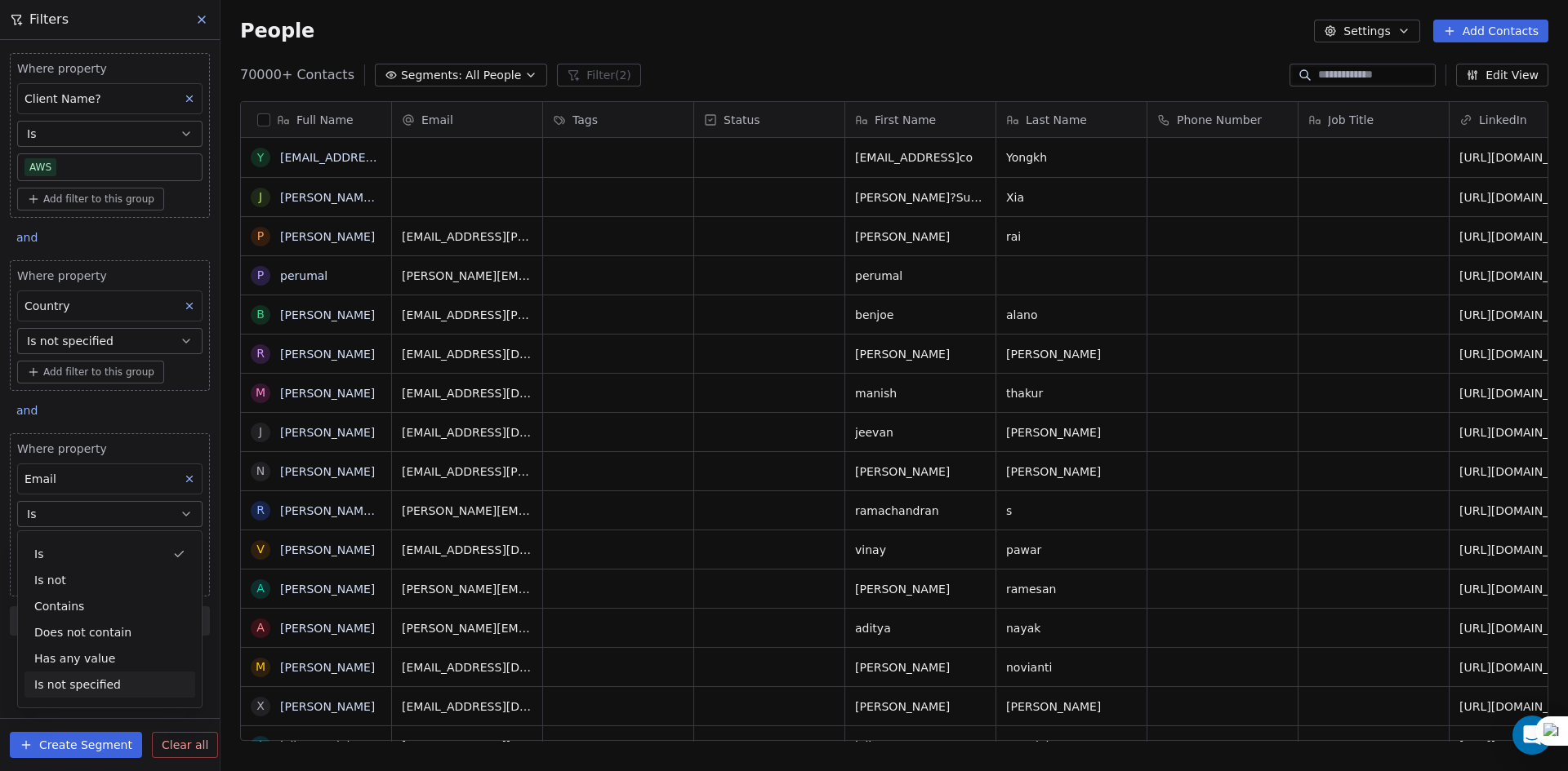
click at [112, 686] on div "Is not specified" at bounding box center [109, 685] width 170 height 26
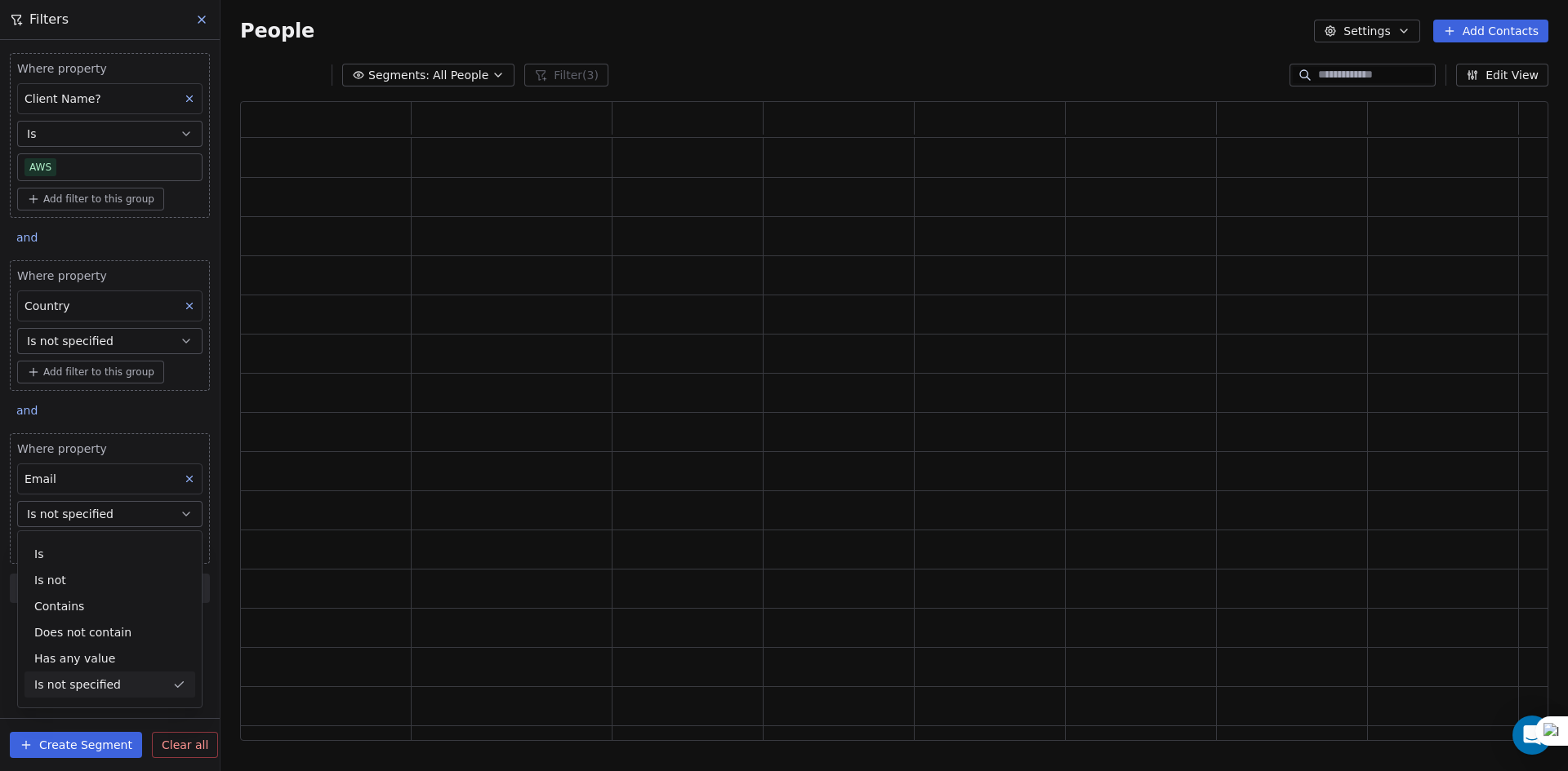
scroll to position [627, 1296]
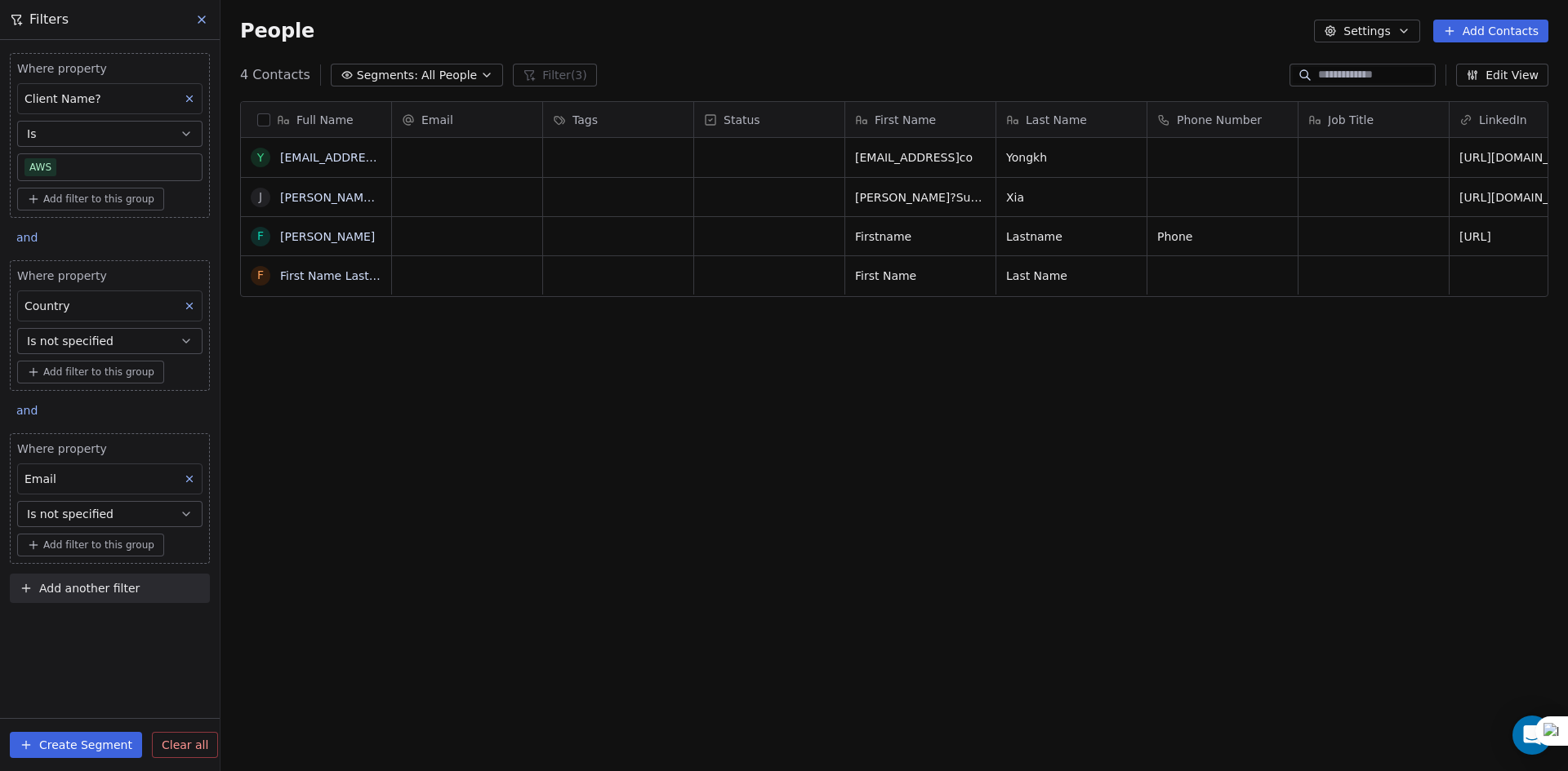
click at [111, 685] on div "Where property Client Name? Is AWS Add filter to this group and Where property …" at bounding box center [109, 406] width 219 height 732
click at [78, 515] on span "Is not specified" at bounding box center [70, 514] width 87 height 16
click at [123, 667] on div "Has any value" at bounding box center [109, 658] width 170 height 26
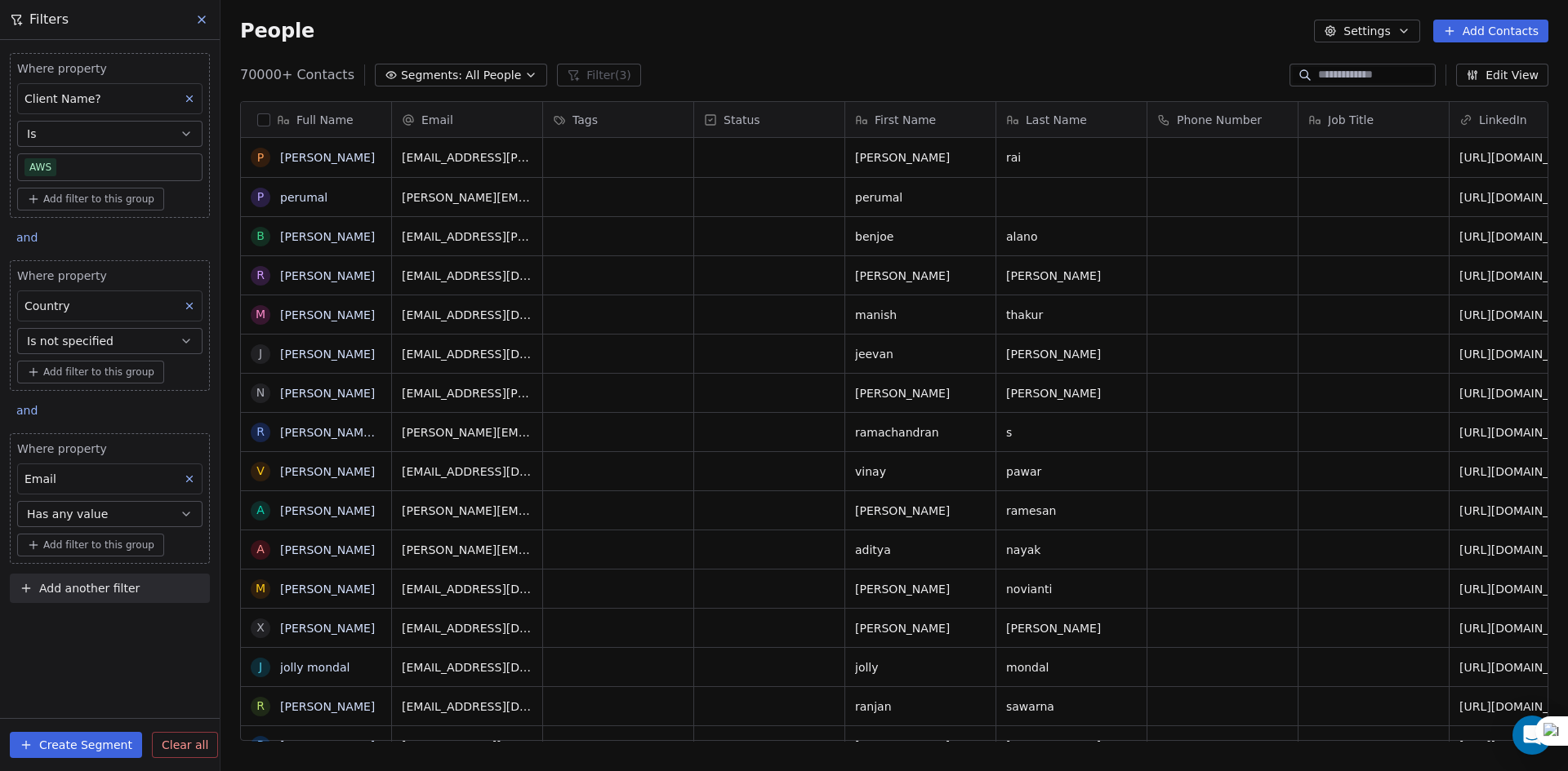
click at [265, 118] on button "button" at bounding box center [263, 120] width 13 height 13
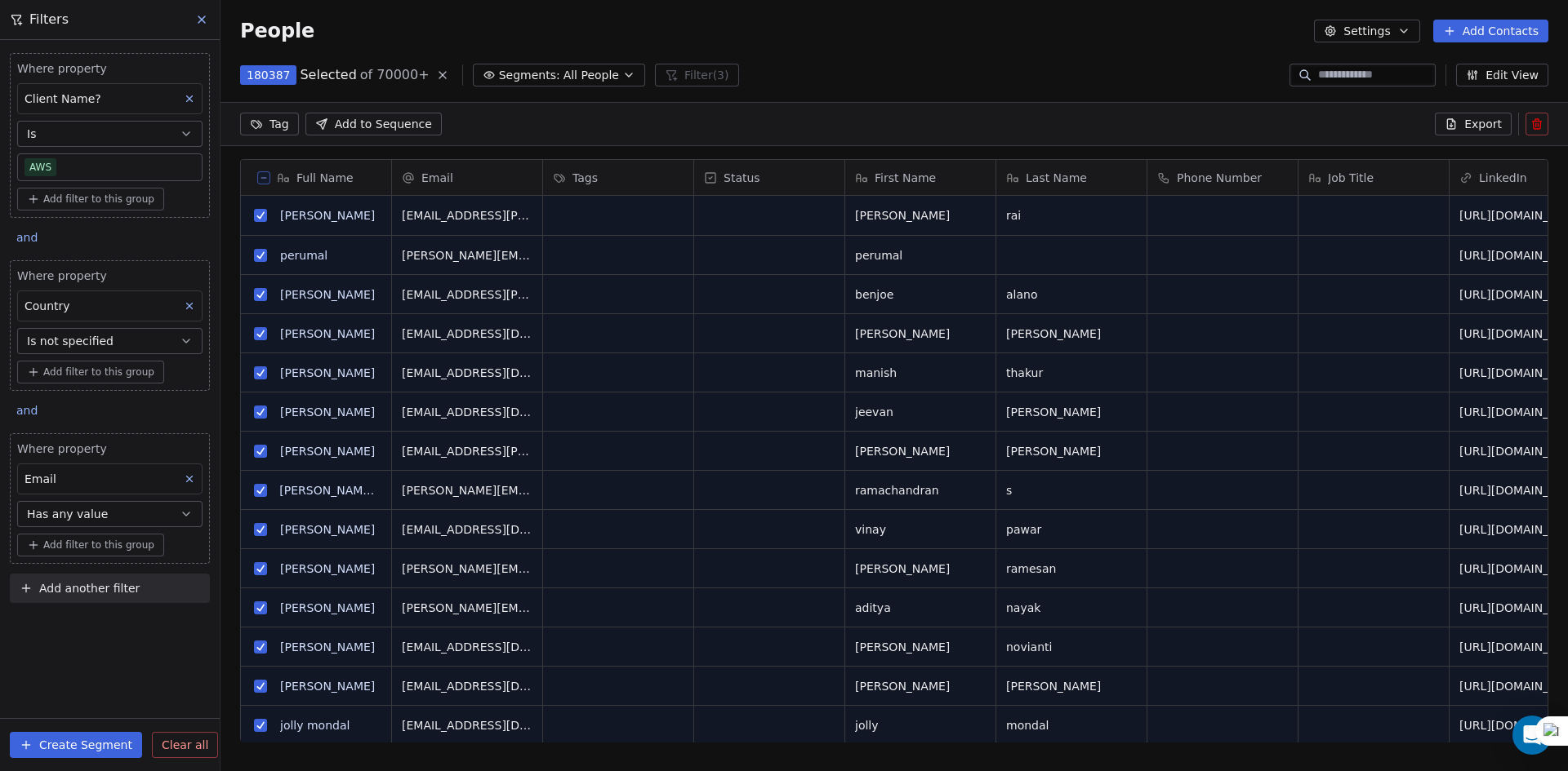
scroll to position [609, 1335]
click at [1495, 122] on span "Export" at bounding box center [1482, 124] width 37 height 16
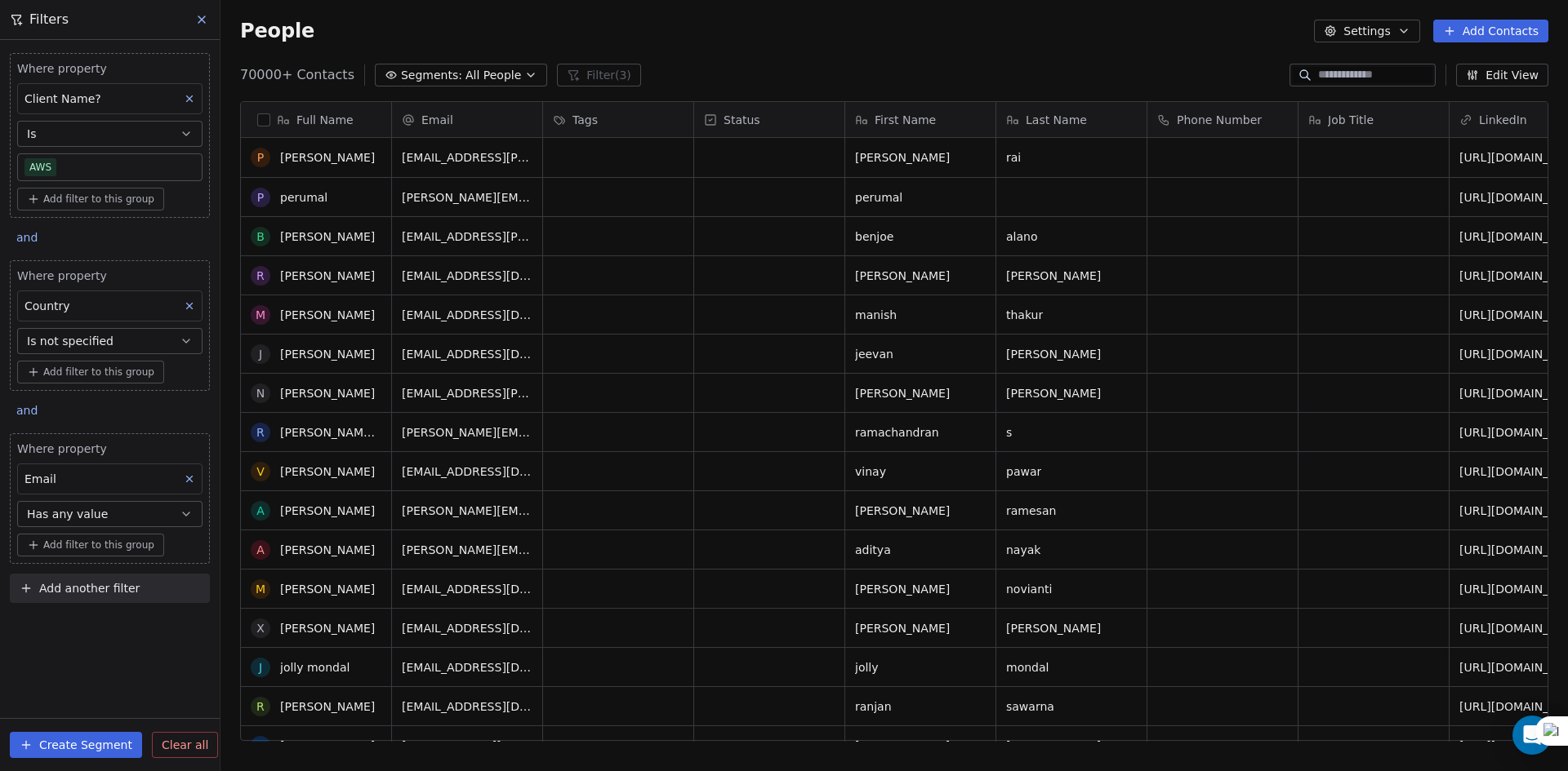
scroll to position [245, 0]
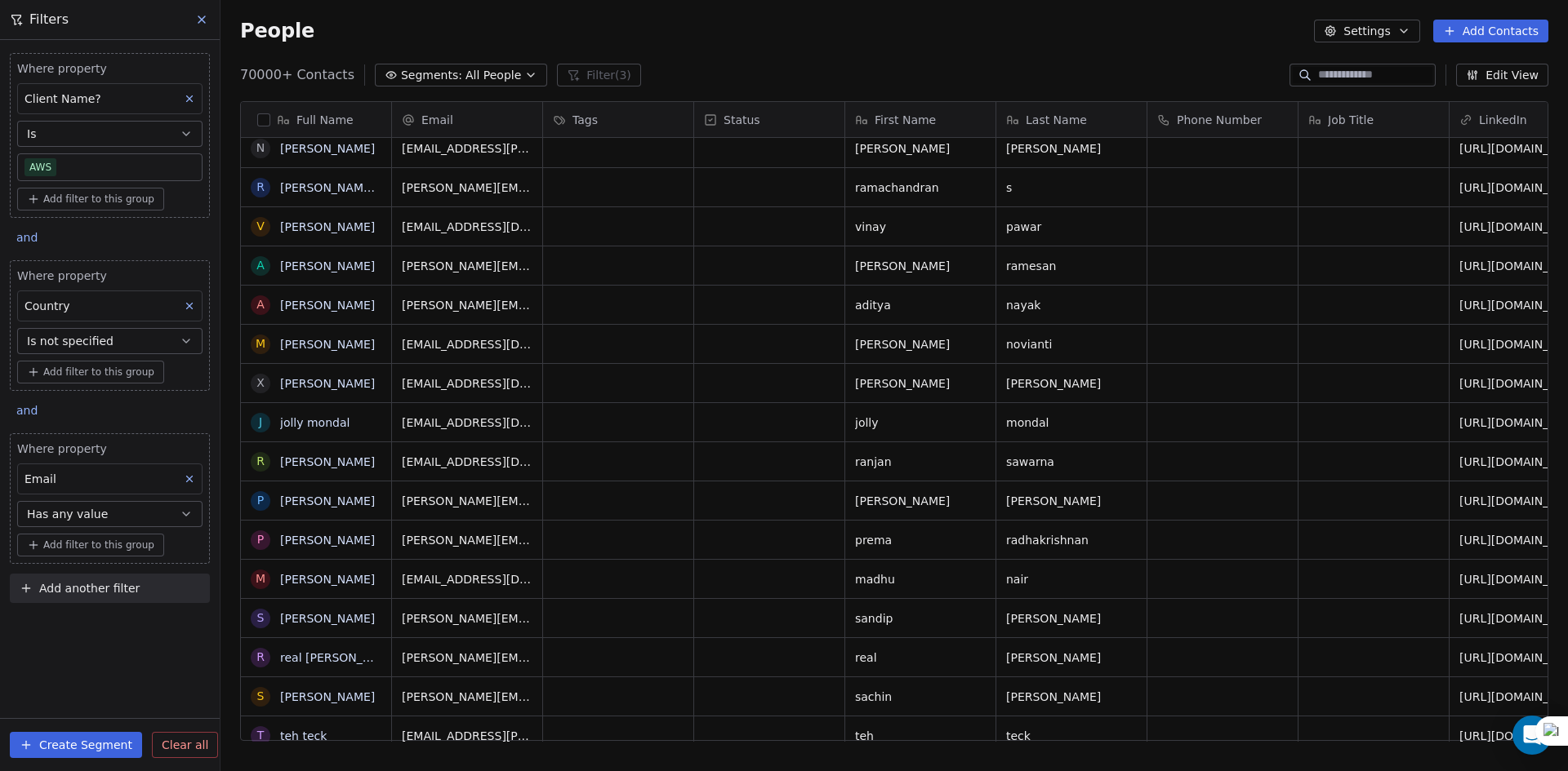
click at [83, 341] on span "Is not specified" at bounding box center [70, 341] width 87 height 16
click at [78, 380] on div "Is" at bounding box center [109, 380] width 170 height 26
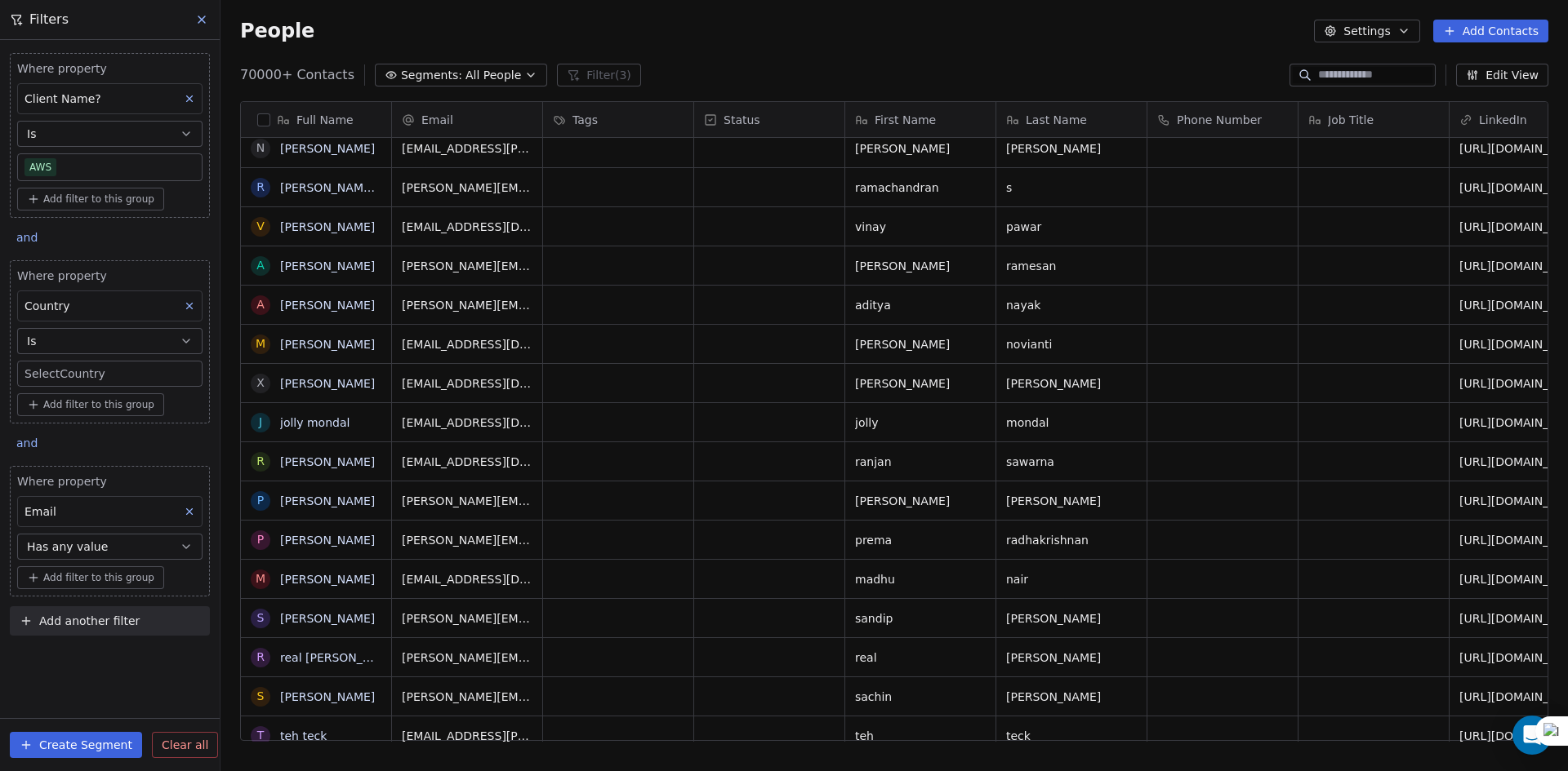
click at [76, 358] on div "Where property Country Is Select Country" at bounding box center [110, 327] width 186 height 119
click at [76, 367] on body "U Upcoming Global Contacts People Marketing Workflows Campaigns Metrics & Event…" at bounding box center [784, 385] width 1568 height 771
type input "****"
click at [70, 484] on div "[GEOGRAPHIC_DATA]" at bounding box center [128, 487] width 120 height 16
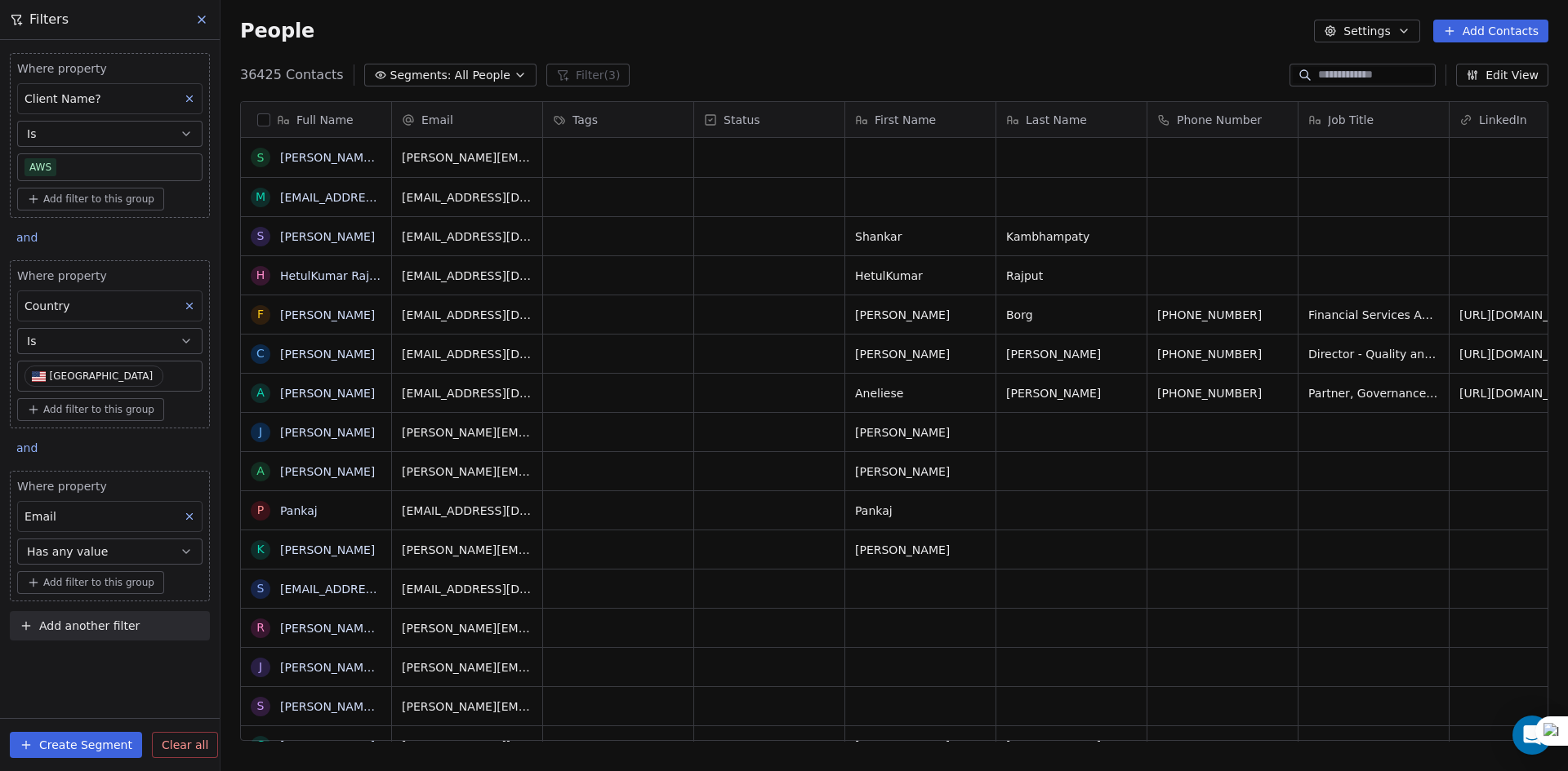
scroll to position [666, 1335]
click at [168, 336] on button "Is" at bounding box center [110, 341] width 186 height 26
click at [138, 509] on div "Is not specified" at bounding box center [109, 512] width 170 height 26
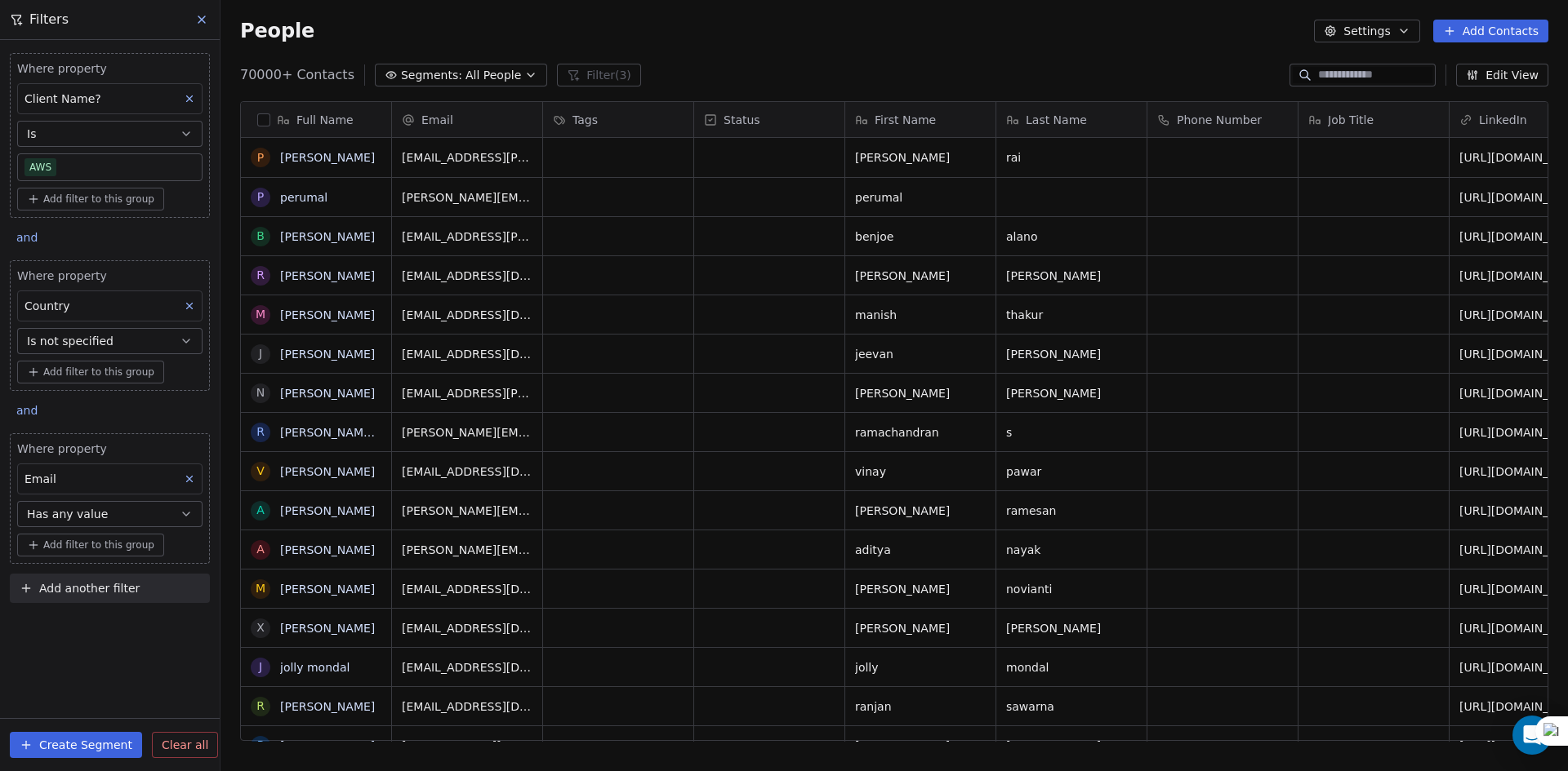
click at [1410, 36] on icon "button" at bounding box center [1403, 31] width 13 height 13
click at [1371, 146] on span "Export" at bounding box center [1377, 145] width 37 height 17
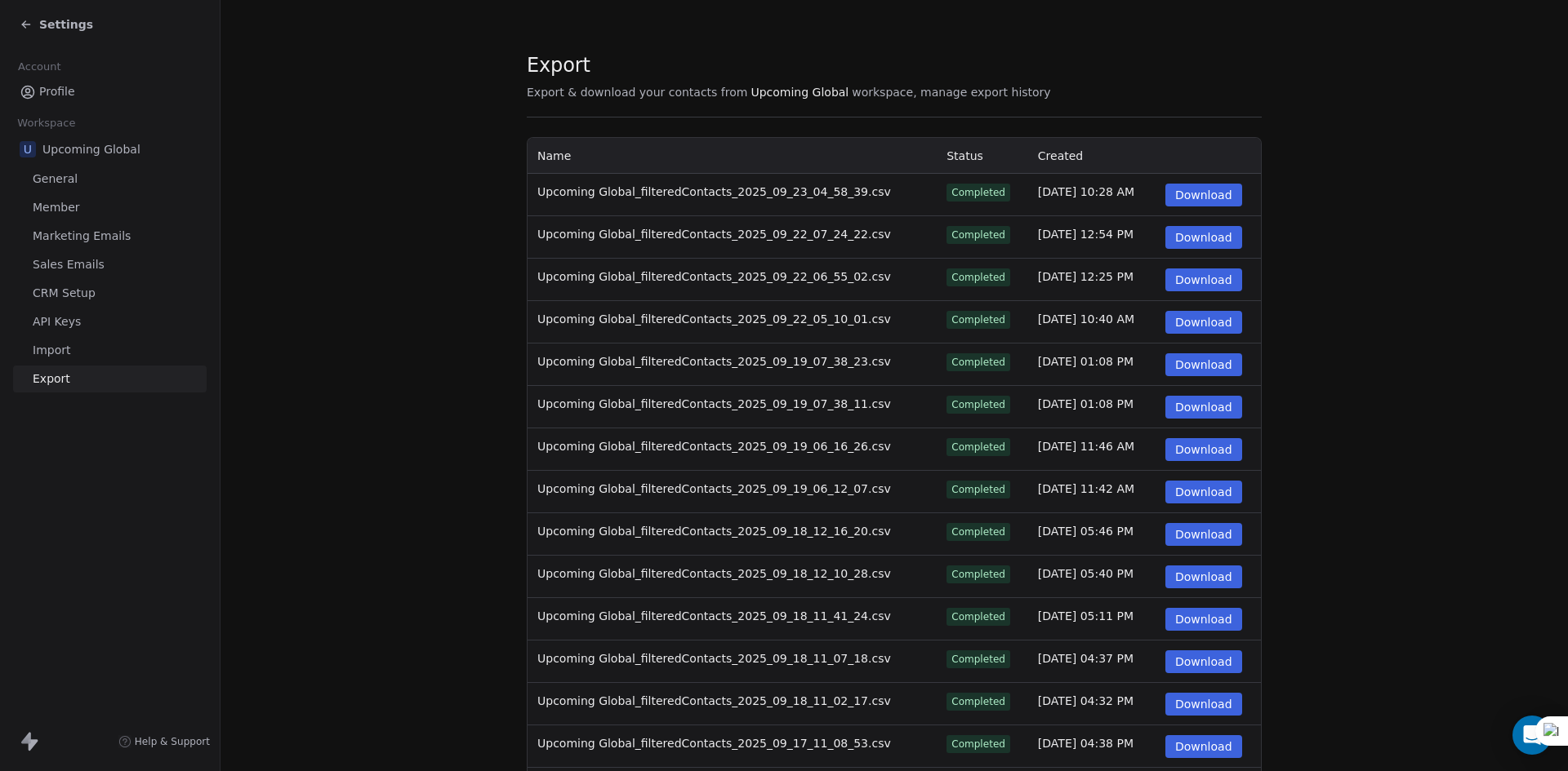
click at [1173, 202] on button "Download" at bounding box center [1204, 195] width 76 height 23
